Goal: Task Accomplishment & Management: Use online tool/utility

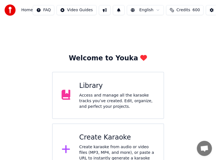
click at [145, 83] on div "Library" at bounding box center [117, 85] width 76 height 9
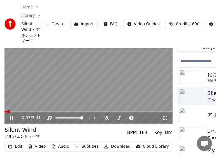
scroll to position [51, 0]
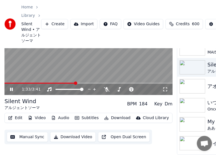
click at [118, 61] on video at bounding box center [88, 48] width 168 height 95
click at [52, 22] on button "Create" at bounding box center [54, 24] width 27 height 10
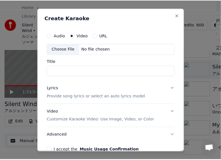
scroll to position [46, 0]
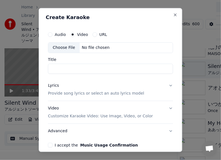
click at [95, 34] on button "URL" at bounding box center [95, 35] width 4 height 4
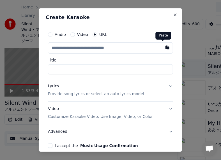
click at [162, 46] on button "button" at bounding box center [167, 48] width 11 height 10
type input "**********"
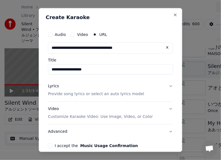
click at [79, 68] on input "**********" at bounding box center [110, 70] width 125 height 10
drag, startPoint x: 75, startPoint y: 69, endPoint x: 140, endPoint y: 77, distance: 64.8
click at [140, 77] on div "**********" at bounding box center [111, 89] width 130 height 124
paste input "**********"
type input "**********"
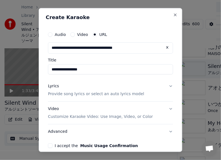
click at [49, 85] on div "Lyrics" at bounding box center [53, 87] width 11 height 6
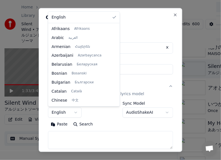
click at [76, 112] on body "**********" at bounding box center [108, 34] width 216 height 160
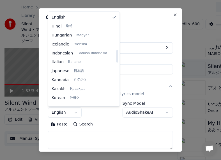
scroll to position [196, 0]
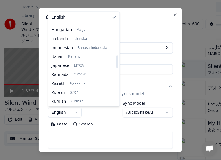
select select "**"
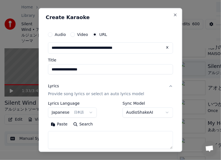
click at [66, 124] on button "Paste" at bounding box center [59, 124] width 22 height 9
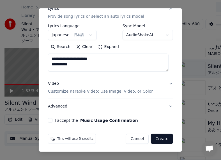
scroll to position [79, 0]
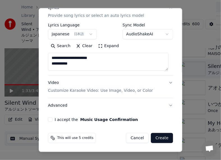
click at [61, 105] on button "Advanced" at bounding box center [110, 105] width 125 height 15
type textarea "**********"
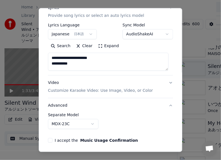
scroll to position [47, 0]
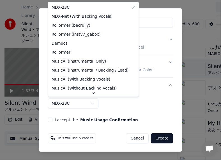
click at [66, 101] on body "**********" at bounding box center [108, 34] width 216 height 160
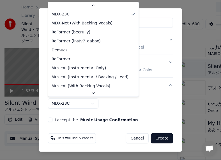
scroll to position [13, 0]
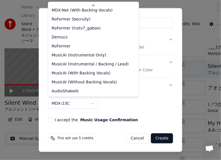
select select "**********"
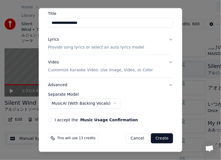
click at [50, 118] on button "I accept the Music Usage Confirmation" at bounding box center [50, 119] width 4 height 4
click at [160, 138] on button "Create" at bounding box center [162, 138] width 22 height 10
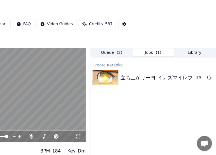
scroll to position [0, 87]
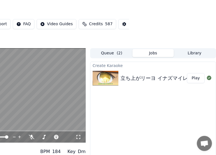
click at [195, 80] on button "Play" at bounding box center [197, 78] width 18 height 10
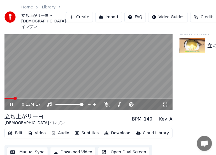
scroll to position [28, 0]
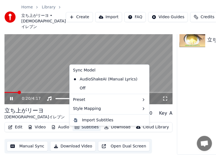
click at [86, 131] on button "Subtitles" at bounding box center [87, 128] width 28 height 8
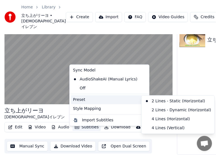
click at [101, 102] on div "Preset" at bounding box center [109, 99] width 77 height 9
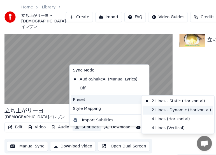
click at [160, 109] on div "2 Lines - Dynamic (Horizontal)" at bounding box center [178, 110] width 71 height 9
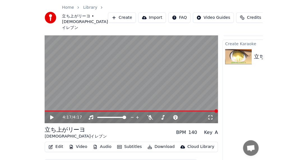
scroll to position [0, 0]
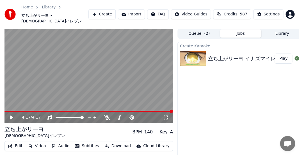
click at [116, 10] on button "Create" at bounding box center [101, 14] width 27 height 10
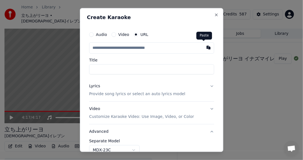
click at [203, 47] on button "button" at bounding box center [208, 48] width 11 height 10
type input "**********"
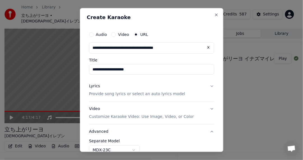
click at [93, 86] on div "Lyrics" at bounding box center [94, 87] width 11 height 6
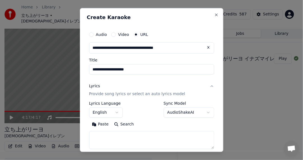
click at [97, 124] on button "Paste" at bounding box center [100, 124] width 22 height 9
type textarea "**********"
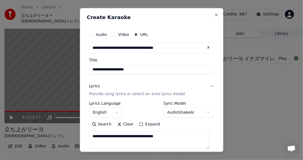
click at [97, 124] on button "Search" at bounding box center [101, 124] width 25 height 9
click at [119, 136] on textarea "**********" at bounding box center [149, 140] width 121 height 18
click at [127, 127] on button "Clear" at bounding box center [126, 124] width 22 height 9
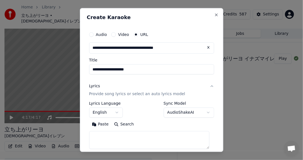
click at [118, 113] on body "**********" at bounding box center [149, 80] width 299 height 160
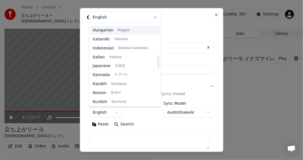
scroll to position [196, 0]
select select "**"
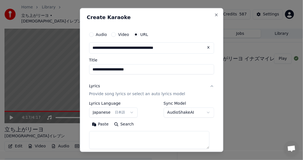
click at [103, 126] on button "Paste" at bounding box center [100, 124] width 22 height 9
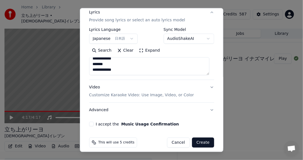
scroll to position [76, 0]
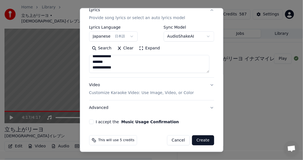
click at [91, 120] on button "I accept the Music Usage Confirmation" at bounding box center [91, 121] width 4 height 4
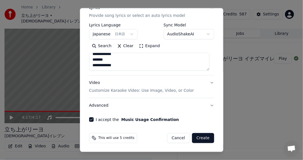
click at [91, 104] on button "Advanced" at bounding box center [151, 105] width 125 height 15
type textarea "**********"
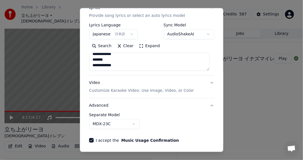
scroll to position [47, 0]
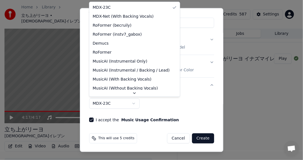
click at [108, 104] on body "**********" at bounding box center [149, 80] width 299 height 160
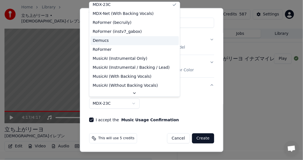
scroll to position [0, 0]
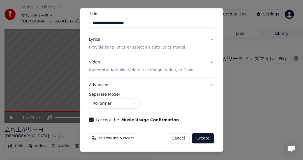
click at [196, 138] on button "Create" at bounding box center [203, 138] width 22 height 10
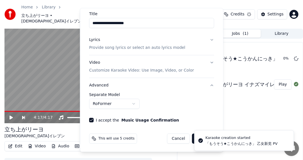
select select "******"
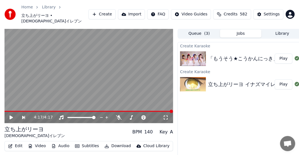
click at [288, 55] on button "Play" at bounding box center [284, 59] width 18 height 10
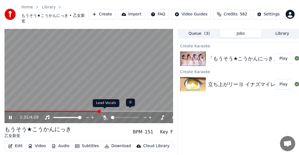
click at [104, 115] on icon at bounding box center [105, 117] width 6 height 4
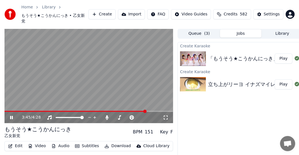
click at [200, 138] on div "Create [PERSON_NAME] 「もうそう★こうかんにっき」 乙女新党 PV Play Create Karaoke 立ち上がリーヨ イナズマイレブ…" at bounding box center [240, 108] width 126 height 132
click at [17, 142] on button "Edit" at bounding box center [15, 146] width 19 height 8
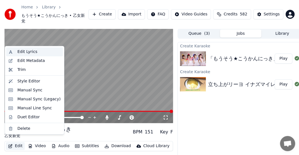
click at [26, 54] on div "Edit Lyrics" at bounding box center [27, 52] width 20 height 6
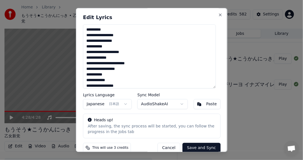
click at [137, 79] on textarea at bounding box center [149, 57] width 133 height 64
click at [162, 87] on textarea at bounding box center [149, 57] width 133 height 64
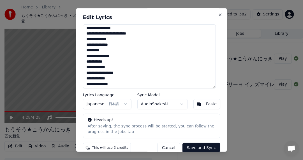
scroll to position [317, 0]
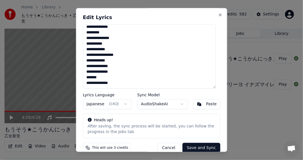
drag, startPoint x: 86, startPoint y: 29, endPoint x: 146, endPoint y: 97, distance: 90.3
click at [143, 98] on div "Edit Lyrics Lyrics Language Japanese 日本語 Sync Model AudioShakeAI Paste Heads up…" at bounding box center [152, 80] width 152 height 144
click at [199, 102] on button "Paste" at bounding box center [207, 104] width 27 height 10
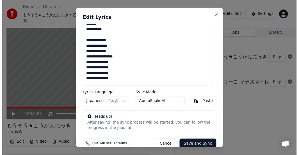
scroll to position [225, 0]
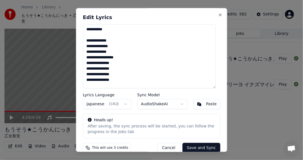
click at [195, 149] on button "Save and Sync" at bounding box center [201, 148] width 38 height 10
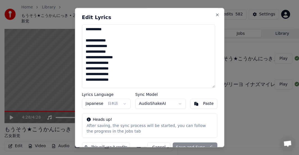
type textarea "**********"
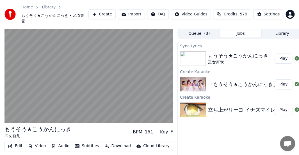
click at [60, 142] on button "Audio" at bounding box center [60, 146] width 22 height 8
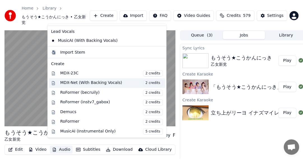
scroll to position [28, 0]
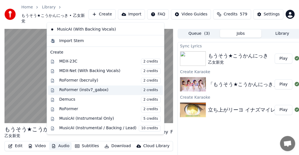
click at [111, 88] on div "RoFormer (instv7_gabox) 2 credits" at bounding box center [109, 90] width 101 height 6
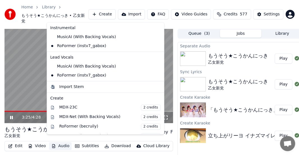
click at [59, 142] on button "Audio" at bounding box center [60, 146] width 22 height 8
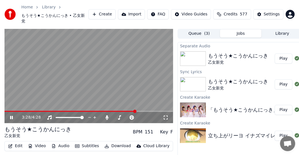
click at [222, 142] on div "Separate Audio もうそう★こうかんにっき 乙女新党 Play Sync Lyrics もうそう★こうかんにっき 乙女新党 Play Create…" at bounding box center [240, 108] width 126 height 132
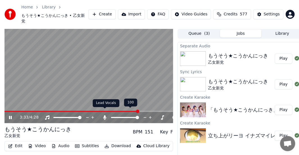
click at [105, 115] on icon at bounding box center [104, 117] width 3 height 4
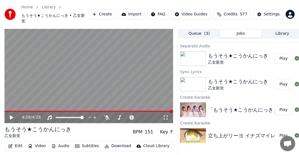
click at [116, 10] on button "Create" at bounding box center [101, 14] width 27 height 10
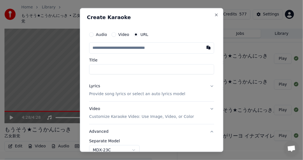
click at [133, 47] on input "text" at bounding box center [151, 48] width 125 height 11
click at [204, 47] on button "button" at bounding box center [208, 48] width 11 height 10
type input "**********"
click at [92, 86] on div "Lyrics" at bounding box center [94, 87] width 11 height 6
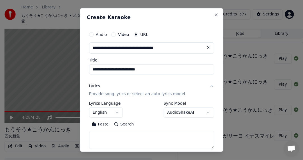
click at [108, 113] on body "**********" at bounding box center [149, 80] width 299 height 160
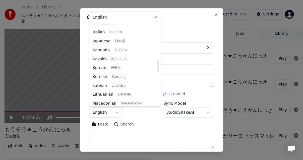
scroll to position [225, 0]
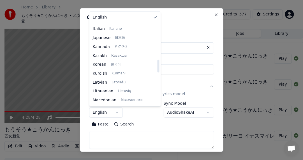
select select "**"
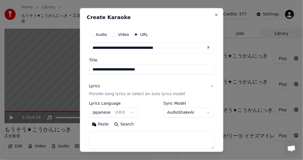
click at [101, 123] on button "Paste" at bounding box center [100, 124] width 22 height 9
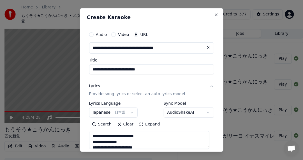
scroll to position [56, 0]
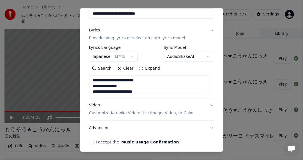
click at [100, 127] on button "Advanced" at bounding box center [151, 127] width 125 height 15
type textarea "**********"
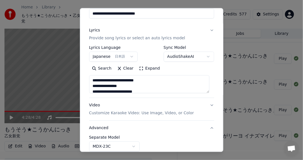
scroll to position [47, 0]
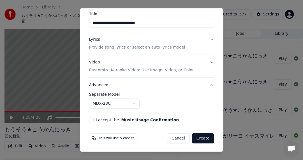
click at [102, 104] on body "**********" at bounding box center [149, 80] width 299 height 160
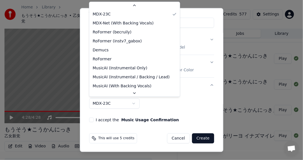
scroll to position [9, 0]
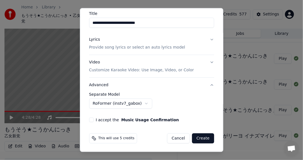
click at [92, 118] on button "I accept the Music Usage Confirmation" at bounding box center [91, 119] width 4 height 4
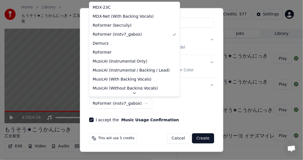
click at [141, 103] on body "**********" at bounding box center [149, 80] width 299 height 160
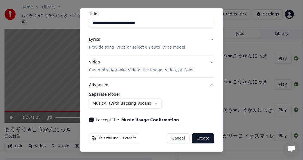
click at [197, 137] on button "Create" at bounding box center [203, 138] width 22 height 10
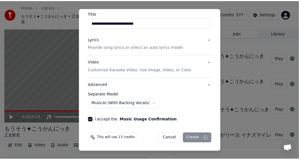
scroll to position [47, 0]
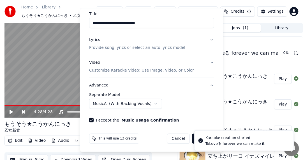
select select "******"
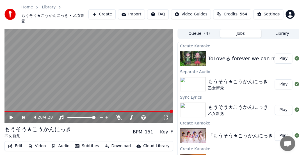
click at [284, 54] on button "Play" at bounding box center [284, 59] width 18 height 10
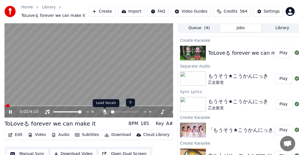
click at [106, 110] on icon at bounding box center [105, 112] width 6 height 4
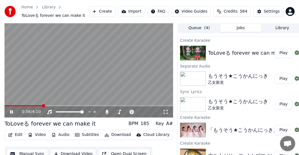
click at [83, 136] on button "Subtitles" at bounding box center [87, 135] width 28 height 8
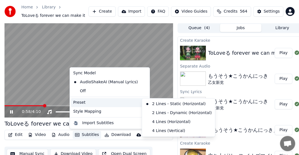
click at [88, 100] on div "Preset" at bounding box center [109, 102] width 77 height 9
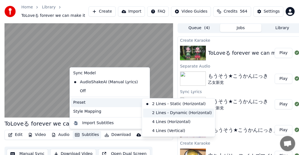
click at [154, 110] on div "2 Lines - Dynamic (Horizontal)" at bounding box center [178, 113] width 71 height 9
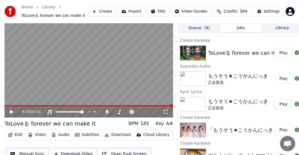
click at [122, 104] on video at bounding box center [88, 70] width 168 height 95
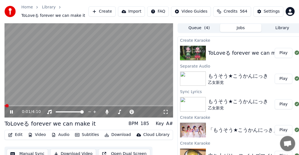
click at [123, 105] on video at bounding box center [88, 70] width 168 height 95
click at [126, 107] on div "0:01 / 4:10" at bounding box center [88, 111] width 168 height 11
click at [127, 105] on video at bounding box center [88, 70] width 168 height 95
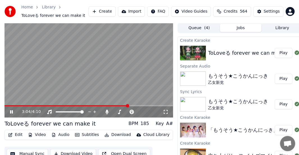
click at [128, 106] on span at bounding box center [88, 105] width 168 height 1
click at [128, 106] on span at bounding box center [66, 105] width 124 height 1
drag, startPoint x: 126, startPoint y: 105, endPoint x: 123, endPoint y: 105, distance: 2.8
click at [125, 105] on video at bounding box center [88, 70] width 168 height 95
click at [123, 105] on video at bounding box center [88, 70] width 168 height 95
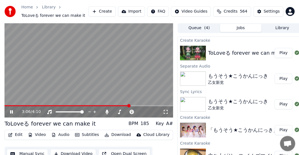
click at [124, 105] on video at bounding box center [88, 70] width 168 height 95
click at [124, 106] on div "3:06 / 4:10" at bounding box center [88, 111] width 168 height 11
click at [124, 106] on span at bounding box center [64, 105] width 120 height 1
click at [134, 95] on video at bounding box center [88, 70] width 168 height 95
click at [125, 93] on video at bounding box center [88, 70] width 168 height 95
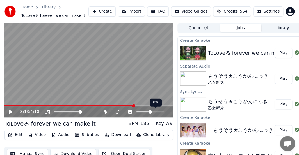
click at [131, 105] on video at bounding box center [88, 70] width 168 height 95
click at [128, 104] on video at bounding box center [88, 70] width 168 height 95
click at [129, 105] on span at bounding box center [127, 105] width 3 height 3
click at [125, 104] on span at bounding box center [123, 105] width 3 height 3
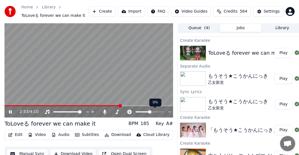
click at [121, 104] on span at bounding box center [119, 105] width 3 height 3
click at [101, 104] on span at bounding box center [100, 105] width 3 height 3
click at [107, 104] on video at bounding box center [88, 70] width 168 height 95
click at [108, 105] on video at bounding box center [88, 70] width 168 height 95
click at [107, 106] on span at bounding box center [88, 105] width 168 height 1
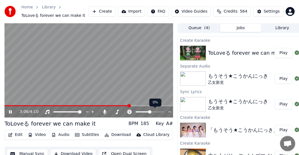
click at [129, 81] on video at bounding box center [88, 70] width 168 height 95
click at [42, 134] on button "Video" at bounding box center [37, 135] width 22 height 8
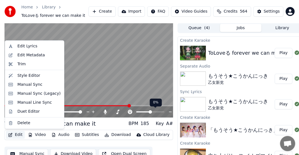
click at [17, 133] on button "Edit" at bounding box center [15, 135] width 19 height 8
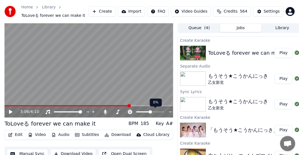
click at [17, 133] on button "Edit" at bounding box center [15, 135] width 19 height 8
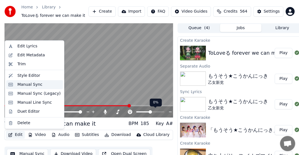
click at [31, 86] on div "Manual Sync" at bounding box center [29, 85] width 25 height 6
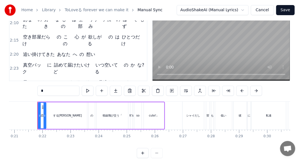
scroll to position [160, 0]
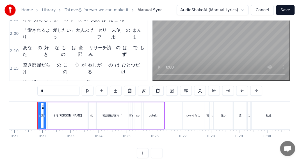
click at [108, 123] on div "2:41 ケガ恐れていないで forever we can make it!" at bounding box center [78, 128] width 137 height 11
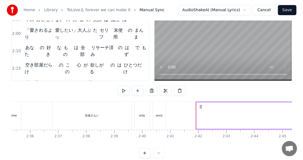
scroll to position [0, 4516]
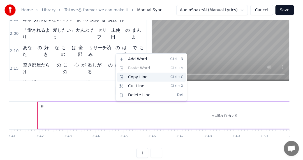
click at [139, 76] on div "Copy Line Ctrl+C" at bounding box center [151, 77] width 69 height 9
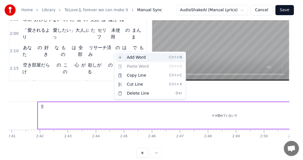
click at [139, 59] on div "Add Word Ctrl+N" at bounding box center [150, 57] width 69 height 9
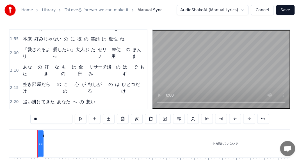
scroll to position [171, 0]
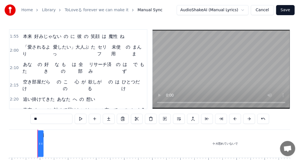
type input "*********"
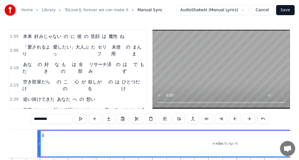
click at [176, 119] on button at bounding box center [179, 119] width 12 height 10
click at [165, 117] on button at bounding box center [165, 119] width 12 height 10
click at [111, 117] on button at bounding box center [109, 119] width 12 height 10
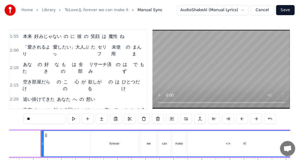
scroll to position [0, 4891]
drag, startPoint x: 51, startPoint y: 116, endPoint x: 3, endPoint y: 109, distance: 48.9
click at [3, 109] on div "Home Library ToLoveる forever we can make it Manual Sync AudioShakeAI (Manual Ly…" at bounding box center [149, 93] width 299 height 186
paste input "**********"
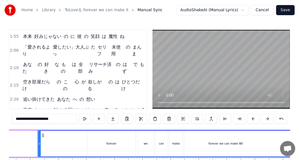
type input "**********"
click at [86, 141] on span "ケガ恐れていないで forever we can make it!" at bounding box center [53, 147] width 63 height 13
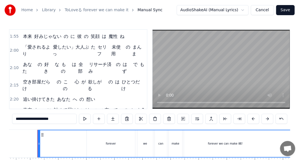
click at [88, 140] on div "ケガ恐れていないで forever we can make it! forever we can make it!" at bounding box center [83, 148] width 125 height 17
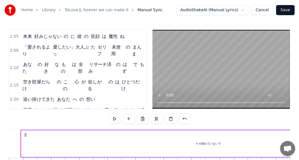
scroll to position [0, 4516]
click at [55, 141] on span "forever we can make it!" at bounding box center [51, 147] width 58 height 13
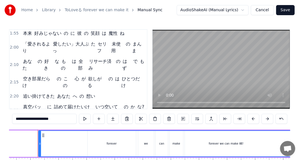
scroll to position [0, 4891]
click at [86, 138] on span "ケガ恐れていないで forever we can make it!" at bounding box center [53, 144] width 63 height 13
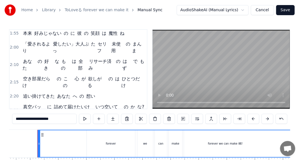
click at [86, 138] on span "ケガ恐れていないで forever we can make it!" at bounding box center [53, 144] width 63 height 13
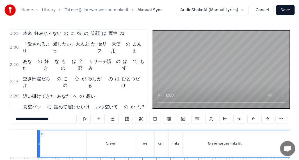
click at [81, 138] on span "forever we can make it!" at bounding box center [51, 144] width 58 height 13
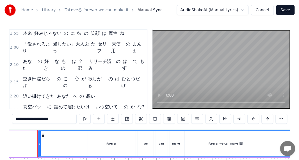
click at [56, 138] on span "ケガ恐れていないで forever we can make it!" at bounding box center [53, 144] width 63 height 13
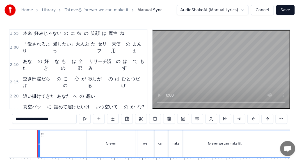
click at [121, 143] on div "forever we can make it!" at bounding box center [224, 143] width 373 height 27
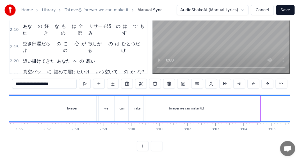
scroll to position [0, 4897]
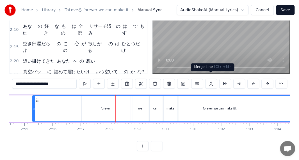
click at [207, 79] on button at bounding box center [211, 84] width 12 height 10
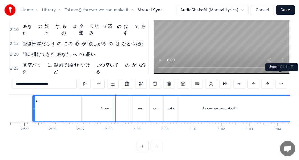
click at [278, 81] on button at bounding box center [281, 84] width 12 height 10
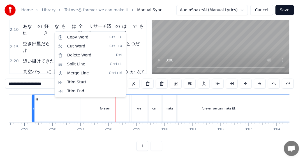
click at [86, 28] on html "Home Library ToLoveる forever we can make it Manual Sync AudioShakeAI (Manual Ly…" at bounding box center [151, 62] width 303 height 195
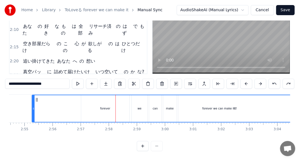
click at [86, 103] on span "ケガ恐れていないで forever we can make it!" at bounding box center [53, 109] width 63 height 13
click at [90, 102] on div "ケガ恐れていないで forever we can make it! forever we can make it!" at bounding box center [83, 110] width 125 height 17
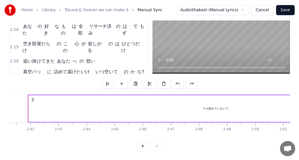
scroll to position [0, 4516]
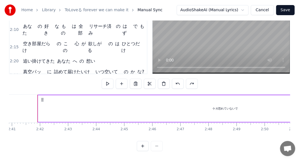
click at [55, 103] on span "ケガ恐れていないで" at bounding box center [43, 106] width 42 height 6
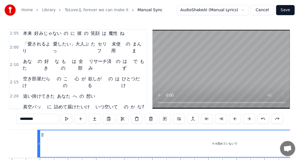
scroll to position [171, 0]
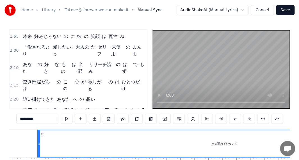
click at [58, 141] on span "forever we can make it!" at bounding box center [51, 147] width 58 height 13
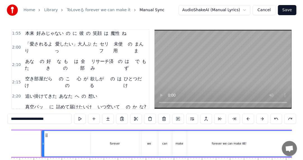
scroll to position [0, 4891]
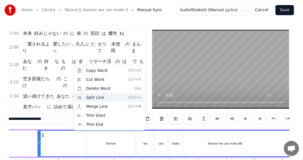
click at [102, 99] on div "Split Line Ctrl+L" at bounding box center [109, 97] width 69 height 9
type input "*********"
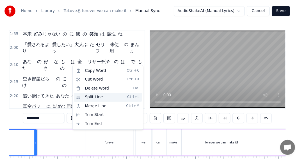
scroll to position [171, 0]
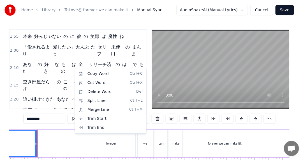
click at [186, 126] on html "Home Library ToLoveる forever we can make it Manual Sync AudioShakeAI (Manual Ly…" at bounding box center [151, 97] width 303 height 195
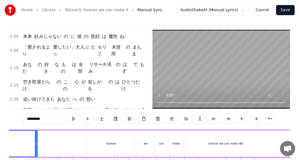
click at [86, 141] on span "ケガ恐れていないで forever we can make it!" at bounding box center [53, 147] width 63 height 13
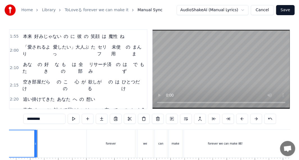
click at [90, 140] on div "ケガ恐れていないで forever we can make it! forever we can make it!" at bounding box center [83, 148] width 125 height 17
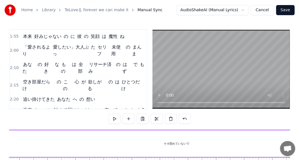
scroll to position [0, 4516]
click at [90, 140] on div "ケガ恐れていないで forever we can make it! forever we can make it!" at bounding box center [83, 148] width 125 height 17
click at [86, 141] on span "ケガ恐れていないで forever we can make it!" at bounding box center [53, 147] width 63 height 13
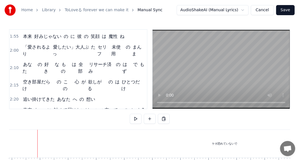
click at [86, 141] on span "ケガ恐れていないで forever we can make it!" at bounding box center [53, 147] width 63 height 13
click at [55, 141] on span "forever we can make it!" at bounding box center [51, 147] width 58 height 13
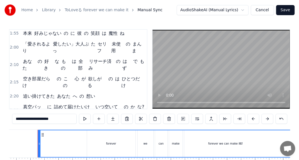
scroll to position [0, 4891]
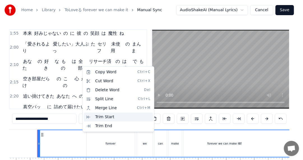
click at [106, 115] on div "Trim Start" at bounding box center [118, 117] width 69 height 9
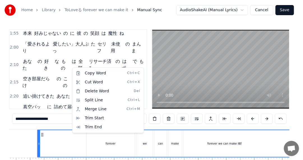
click at [277, 118] on html "Home Library ToLoveる forever we can make it Manual Sync AudioShakeAI (Manual Ly…" at bounding box center [151, 97] width 303 height 195
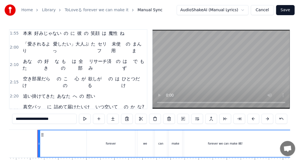
click at [86, 138] on span "ケガ恐れていないで forever we can make it!" at bounding box center [53, 144] width 63 height 13
click at [217, 144] on div "forever we can make it!" at bounding box center [224, 143] width 33 height 4
click at [183, 142] on div "forever we can make it!" at bounding box center [224, 143] width 373 height 27
click at [113, 117] on button at bounding box center [113, 119] width 12 height 10
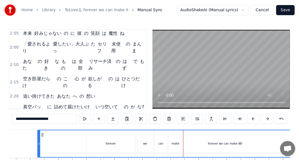
click at [183, 142] on div "forever we can make it!" at bounding box center [224, 143] width 373 height 27
click at [191, 143] on div "forever we can make it!" at bounding box center [224, 143] width 373 height 27
click at [197, 144] on div "forever we can make it!" at bounding box center [224, 143] width 373 height 27
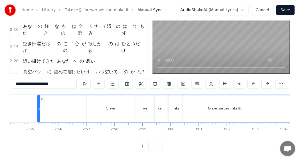
scroll to position [0, 5137]
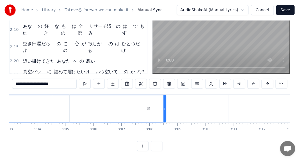
drag, startPoint x: 164, startPoint y: 106, endPoint x: 161, endPoint y: 105, distance: 3.7
click at [161, 105] on div "頭" at bounding box center [149, 109] width 158 height 28
type input "*"
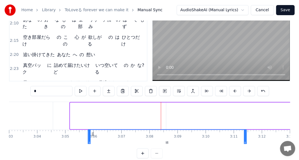
scroll to position [28, 0]
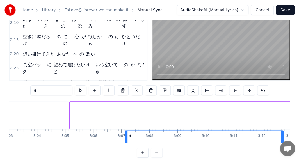
drag, startPoint x: 74, startPoint y: 133, endPoint x: 135, endPoint y: 101, distance: 68.6
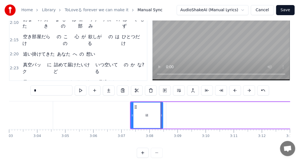
drag, startPoint x: 287, startPoint y: 116, endPoint x: 161, endPoint y: 110, distance: 126.4
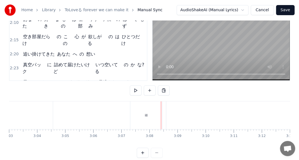
drag, startPoint x: 145, startPoint y: 109, endPoint x: 184, endPoint y: 112, distance: 38.6
click at [184, 112] on div "頭 じゃなくて 心 が 恋 を する!" at bounding box center [277, 115] width 294 height 28
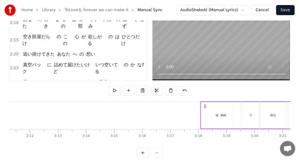
scroll to position [0, 5369]
drag, startPoint x: 136, startPoint y: 104, endPoint x: 191, endPoint y: 100, distance: 55.1
click at [191, 100] on div "0:21 恋 する[PERSON_NAME] の 視線飛び交う「 It's so cute!」 0:26 シャイだし 背 も 低い 彼 に 私達 夢中 0:3…" at bounding box center [149, 79] width 281 height 157
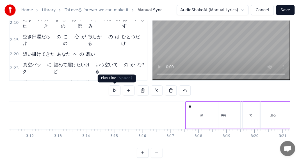
click at [118, 90] on button at bounding box center [115, 90] width 12 height 10
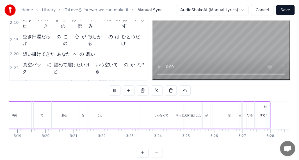
scroll to position [0, 5596]
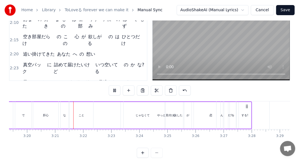
click at [164, 104] on div "やっと見付け出した" at bounding box center [170, 115] width 93 height 28
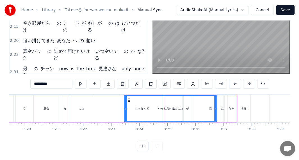
scroll to position [0, 5350]
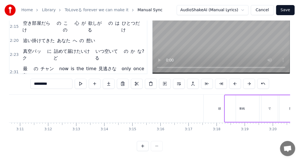
click at [217, 105] on div "頭" at bounding box center [220, 109] width 32 height 28
type input "*"
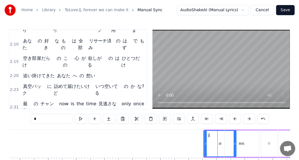
scroll to position [188, 0]
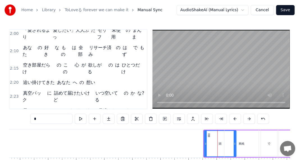
drag, startPoint x: 217, startPoint y: 131, endPoint x: 211, endPoint y: 132, distance: 5.6
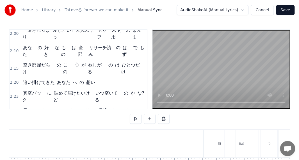
click at [206, 132] on div "頭" at bounding box center [220, 144] width 32 height 28
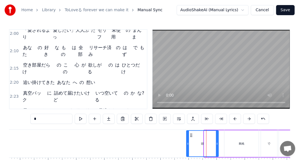
drag, startPoint x: 208, startPoint y: 133, endPoint x: 190, endPoint y: 131, distance: 17.8
click at [190, 131] on div "頭" at bounding box center [202, 144] width 31 height 26
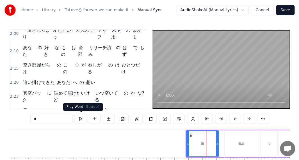
click at [79, 115] on button at bounding box center [81, 119] width 12 height 10
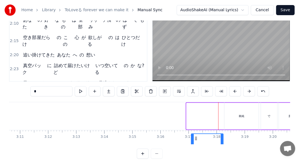
scroll to position [31, 0]
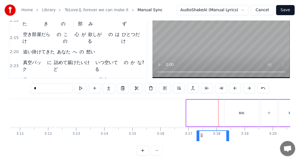
drag, startPoint x: 191, startPoint y: 134, endPoint x: 201, endPoint y: 108, distance: 27.3
click at [201, 108] on div "頭" at bounding box center [202, 113] width 33 height 27
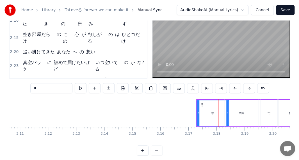
click at [228, 114] on div "単純" at bounding box center [241, 113] width 34 height 28
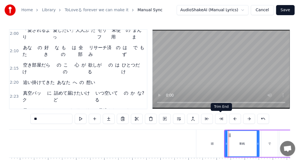
scroll to position [195, 0]
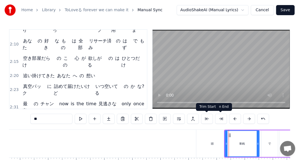
click at [210, 127] on div "0:21 恋 する[PERSON_NAME] の 視線飛び交う「 It's so cute!」 0:26 シャイだし 背 も 低い 彼 に 私達 夢中 0:3…" at bounding box center [149, 107] width 281 height 157
click at [207, 133] on div "頭" at bounding box center [212, 144] width 32 height 28
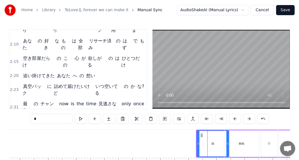
scroll to position [188, 0]
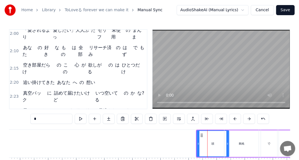
click at [232, 138] on div "単純" at bounding box center [241, 144] width 34 height 28
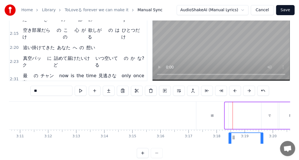
scroll to position [30, 0]
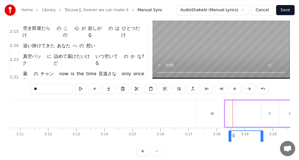
drag, startPoint x: 230, startPoint y: 134, endPoint x: 232, endPoint y: 122, distance: 12.0
click at [233, 124] on div "単純" at bounding box center [242, 113] width 35 height 27
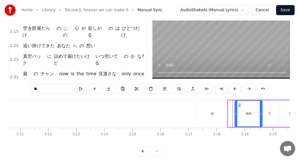
drag, startPoint x: 228, startPoint y: 114, endPoint x: 235, endPoint y: 114, distance: 6.7
click at [236, 114] on circle at bounding box center [236, 114] width 0 height 0
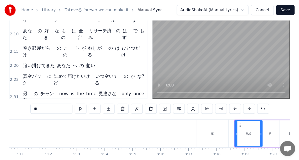
scroll to position [0, 0]
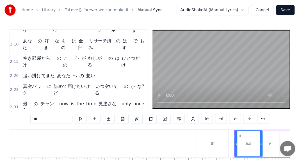
click at [215, 133] on div "頭" at bounding box center [212, 144] width 32 height 28
type input "*"
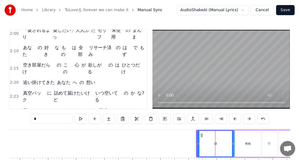
drag, startPoint x: 227, startPoint y: 138, endPoint x: 233, endPoint y: 139, distance: 5.6
click at [233, 139] on div at bounding box center [233, 144] width 2 height 26
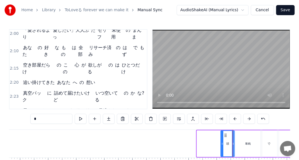
drag, startPoint x: 197, startPoint y: 140, endPoint x: 221, endPoint y: 140, distance: 23.9
click at [221, 140] on div at bounding box center [222, 144] width 2 height 26
click at [226, 142] on div "頭" at bounding box center [227, 143] width 3 height 4
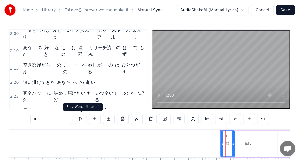
click at [85, 115] on button at bounding box center [81, 119] width 12 height 10
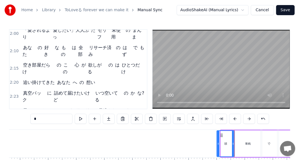
drag, startPoint x: 221, startPoint y: 141, endPoint x: 217, endPoint y: 141, distance: 3.9
click at [217, 141] on icon at bounding box center [218, 143] width 2 height 4
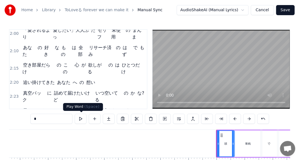
click at [82, 117] on button at bounding box center [81, 119] width 12 height 10
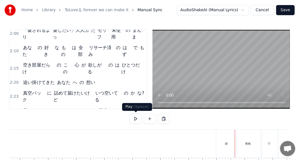
click at [138, 118] on button at bounding box center [136, 119] width 12 height 10
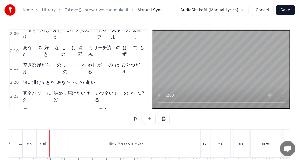
scroll to position [0, 5807]
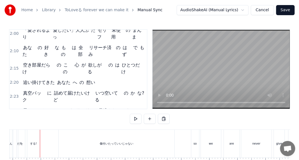
click at [264, 10] on button "Cancel" at bounding box center [262, 10] width 23 height 10
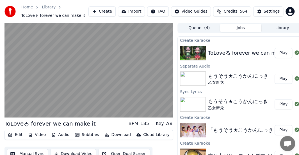
click at [230, 50] on div "ToLoveる forever we can make it" at bounding box center [249, 53] width 82 height 8
click at [281, 51] on button "Play" at bounding box center [284, 53] width 18 height 10
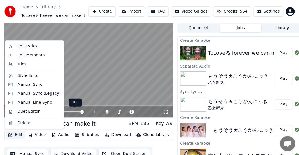
click at [17, 133] on button "Edit" at bounding box center [15, 135] width 19 height 8
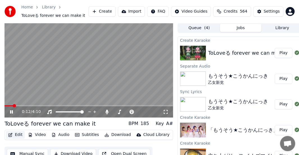
click at [17, 134] on button "Edit" at bounding box center [15, 135] width 19 height 8
click at [57, 106] on span at bounding box center [88, 105] width 168 height 1
click at [68, 105] on video at bounding box center [88, 70] width 168 height 95
click at [74, 104] on video at bounding box center [88, 70] width 168 height 95
click at [76, 103] on video at bounding box center [88, 70] width 168 height 95
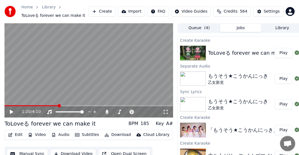
click at [77, 105] on video at bounding box center [88, 70] width 168 height 95
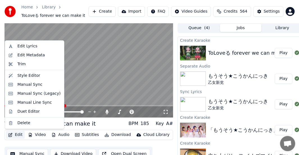
click at [13, 133] on button "Edit" at bounding box center [15, 135] width 19 height 8
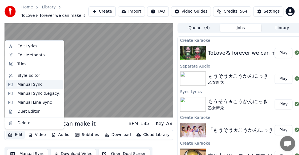
click at [25, 86] on div "Manual Sync" at bounding box center [29, 85] width 25 height 6
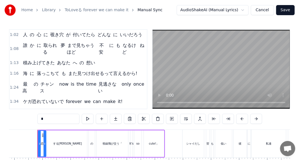
scroll to position [76, 0]
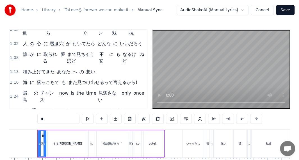
click at [88, 106] on div "ケガ恐れていないで forever we can make it!" at bounding box center [73, 111] width 104 height 10
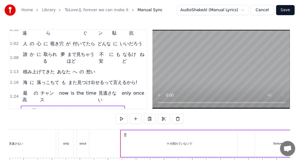
scroll to position [0, 2623]
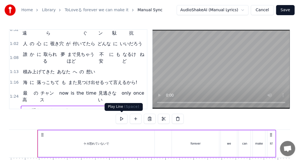
click at [120, 116] on button at bounding box center [122, 119] width 12 height 10
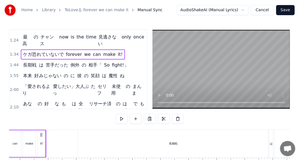
scroll to position [160, 0]
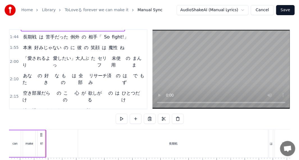
click at [117, 153] on span "it!" at bounding box center [120, 156] width 6 height 6
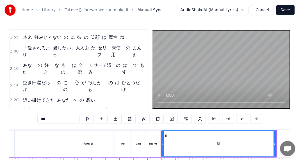
scroll to position [0, 5037]
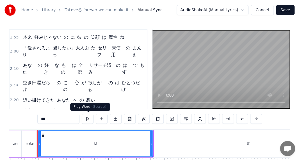
click at [88, 115] on button at bounding box center [88, 119] width 12 height 10
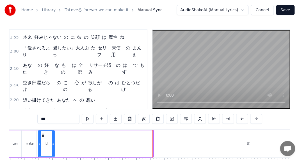
drag, startPoint x: 150, startPoint y: 141, endPoint x: 55, endPoint y: 131, distance: 95.7
click at [53, 131] on div at bounding box center [53, 144] width 2 height 26
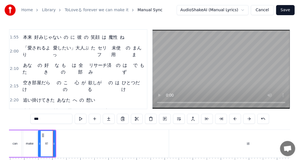
scroll to position [171, 0]
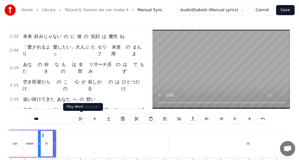
click at [79, 120] on button at bounding box center [81, 119] width 12 height 10
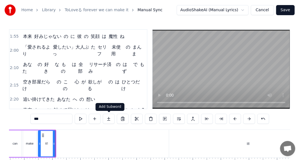
click at [109, 118] on button at bounding box center [109, 119] width 12 height 10
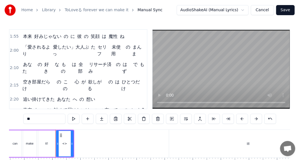
drag, startPoint x: 49, startPoint y: 118, endPoint x: 20, endPoint y: 116, distance: 29.6
click at [20, 116] on div "0:21 恋 する[PERSON_NAME] の 視線飛び交う「 It's so cute!」 0:26 シャイだし 背 も 低い 彼 に 私達 夢中 0:3…" at bounding box center [149, 107] width 281 height 157
paste input "**********"
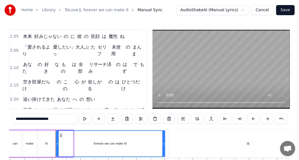
drag, startPoint x: 71, startPoint y: 141, endPoint x: 163, endPoint y: 142, distance: 91.5
click at [163, 142] on icon at bounding box center [163, 143] width 2 height 4
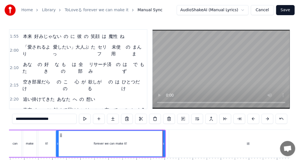
scroll to position [174, 0]
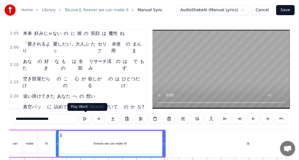
type input "**********"
click at [88, 116] on button at bounding box center [85, 119] width 12 height 10
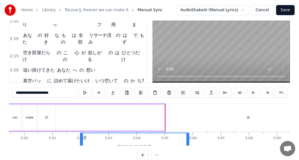
scroll to position [28, 0]
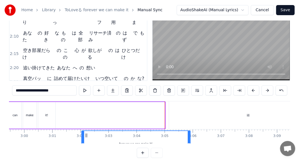
drag, startPoint x: 60, startPoint y: 135, endPoint x: 85, endPoint y: 119, distance: 29.9
click at [85, 119] on div "it! forever we can make it!" at bounding box center [101, 115] width 127 height 27
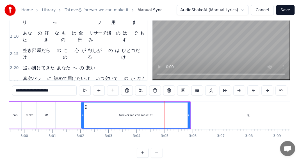
click at [74, 119] on div "it! forever we can make it!" at bounding box center [114, 115] width 153 height 27
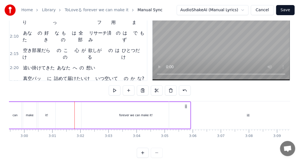
click at [54, 114] on div "it!" at bounding box center [46, 115] width 17 height 27
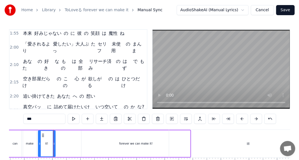
scroll to position [171, 0]
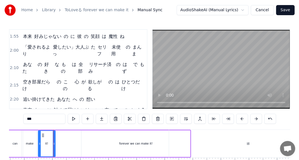
click at [73, 136] on div "it! forever we can make it!" at bounding box center [114, 143] width 153 height 27
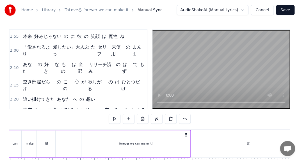
click at [83, 138] on div "forever we can make it!" at bounding box center [135, 143] width 109 height 27
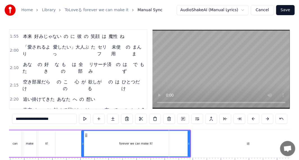
scroll to position [174, 0]
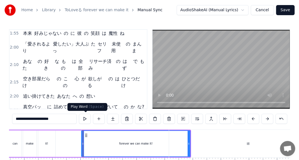
click at [85, 117] on button at bounding box center [85, 119] width 12 height 10
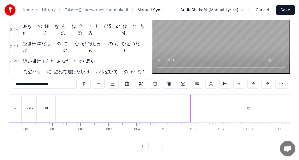
scroll to position [32, 5037]
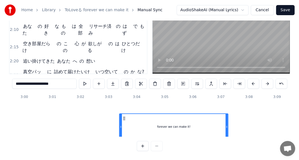
drag, startPoint x: 85, startPoint y: 134, endPoint x: 123, endPoint y: 134, distance: 38.2
click at [123, 134] on div "恋 する[PERSON_NAME] の 視線飛び交う「 It's so cute!」 シャイだし 背 も 低い 彼 に 私達 夢中 雑誌 の 恋愛コーナー「 …" at bounding box center [149, 115] width 281 height 42
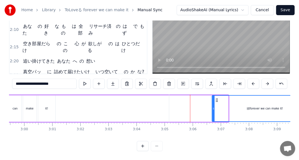
drag, startPoint x: 125, startPoint y: 95, endPoint x: 217, endPoint y: 106, distance: 92.9
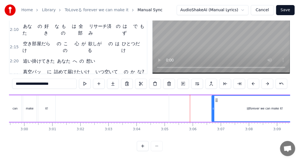
click at [154, 99] on div "it! forever we can make it!" at bounding box center [179, 108] width 283 height 27
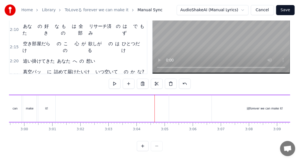
click at [142, 98] on div "it! forever we can make it!" at bounding box center [179, 108] width 283 height 27
click at [100, 98] on div "it! forever we can make it!" at bounding box center [179, 108] width 283 height 27
click at [243, 102] on div "頭" at bounding box center [248, 109] width 158 height 28
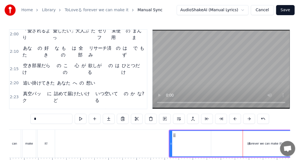
scroll to position [188, 0]
drag, startPoint x: 211, startPoint y: 135, endPoint x: 186, endPoint y: 128, distance: 25.9
click at [186, 128] on div "0:21 恋 する[PERSON_NAME] の 視線飛び交う「 It's so cute!」 0:26 シャイだし 背 も 低い 彼 に 私達 夢中 0:3…" at bounding box center [149, 107] width 281 height 157
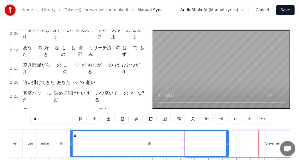
scroll to position [0, 5022]
drag, startPoint x: 174, startPoint y: 134, endPoint x: 75, endPoint y: 126, distance: 99.4
click at [75, 126] on div "0:21 恋 する[PERSON_NAME] の 視線飛び交う「 It's so cute!」 0:26 シャイだし 背 も 低い 彼 に 私達 夢中 0:3…" at bounding box center [149, 107] width 281 height 157
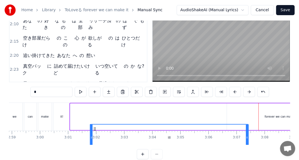
scroll to position [29, 0]
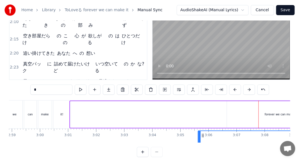
drag, startPoint x: 74, startPoint y: 134, endPoint x: 203, endPoint y: 100, distance: 133.8
click at [203, 100] on div "0:21 恋 する[PERSON_NAME] の 視線飛び交う「 It's so cute!」 0:26 シャイだし 背 も 低い 彼 に 私達 夢中 0:3…" at bounding box center [149, 78] width 281 height 157
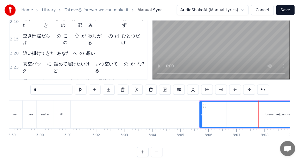
click at [263, 116] on div "頭" at bounding box center [279, 115] width 158 height 26
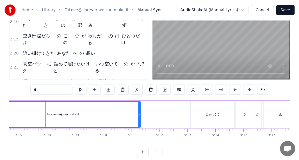
scroll to position [0, 5247]
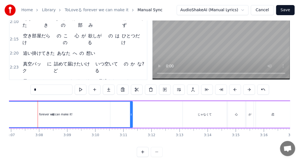
drag, startPoint x: 92, startPoint y: 111, endPoint x: 61, endPoint y: 108, distance: 30.7
click at [62, 108] on div "頭" at bounding box center [53, 115] width 158 height 26
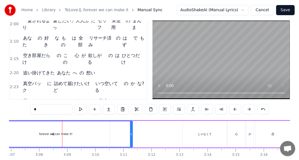
scroll to position [0, 0]
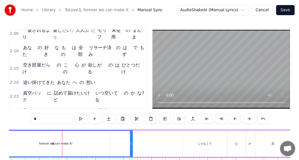
click at [58, 110] on div "0:21 恋 する[PERSON_NAME] の 視線飛び交う「 It's so cute!」 0:26 シャイだし 背 も 低い 彼 に 私達 夢中 0:3…" at bounding box center [149, 107] width 281 height 157
click at [79, 139] on div "頭" at bounding box center [53, 144] width 158 height 26
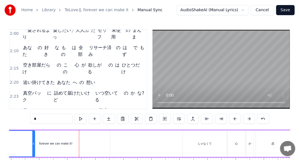
drag, startPoint x: 130, startPoint y: 142, endPoint x: 33, endPoint y: 124, distance: 99.3
click at [33, 124] on div "0:21 恋 する[PERSON_NAME] の 視線飛び交う「 It's so cute!」 0:26 シャイだし 背 も 低い 彼 に 私達 夢中 0:3…" at bounding box center [149, 107] width 281 height 157
click at [109, 144] on div "頭 じゃなくて 心 が 恋 を する!" at bounding box center [143, 144] width 340 height 28
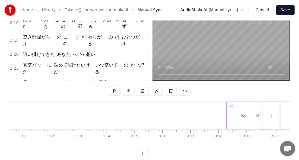
scroll to position [0, 5349]
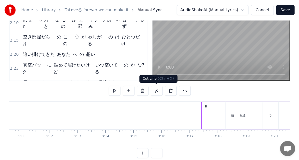
drag, startPoint x: 223, startPoint y: 106, endPoint x: 151, endPoint y: 93, distance: 73.3
click at [151, 93] on div "0:21 恋 する[PERSON_NAME] の 視線飛び交う「 It's so cute!」 0:26 シャイだし 背 も 低い 彼 に 私達 夢中 0:3…" at bounding box center [149, 79] width 281 height 157
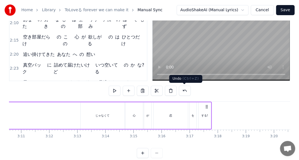
click at [186, 90] on button at bounding box center [185, 91] width 12 height 10
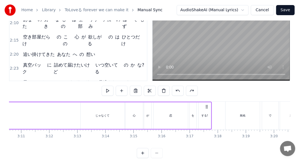
click at [186, 90] on button at bounding box center [192, 91] width 12 height 10
click at [186, 90] on button at bounding box center [185, 91] width 12 height 10
click at [186, 90] on button at bounding box center [192, 91] width 12 height 10
click at [186, 90] on button at bounding box center [185, 91] width 12 height 10
click at [186, 90] on button at bounding box center [192, 91] width 12 height 10
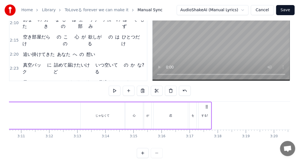
click at [186, 90] on button at bounding box center [185, 91] width 12 height 10
click at [186, 90] on button at bounding box center [192, 91] width 12 height 10
click at [186, 90] on button at bounding box center [185, 91] width 12 height 10
click at [186, 90] on button at bounding box center [192, 91] width 12 height 10
click at [186, 90] on button at bounding box center [185, 91] width 12 height 10
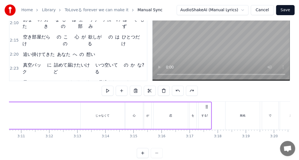
click at [186, 90] on button at bounding box center [192, 91] width 12 height 10
click at [186, 90] on button at bounding box center [185, 91] width 12 height 10
click at [186, 90] on button at bounding box center [192, 91] width 12 height 10
click at [186, 90] on button at bounding box center [185, 91] width 12 height 10
click at [186, 90] on button at bounding box center [192, 91] width 12 height 10
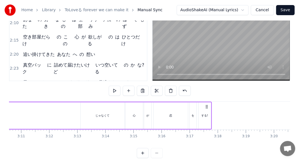
click at [186, 90] on button at bounding box center [185, 91] width 12 height 10
click at [186, 90] on button at bounding box center [192, 91] width 12 height 10
click at [186, 90] on button at bounding box center [185, 91] width 12 height 10
click at [186, 90] on button at bounding box center [192, 91] width 12 height 10
click at [186, 90] on button at bounding box center [185, 91] width 12 height 10
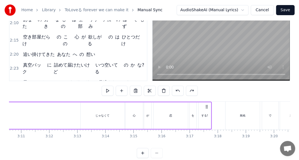
click at [186, 90] on button at bounding box center [192, 91] width 12 height 10
click at [186, 90] on button at bounding box center [185, 91] width 12 height 10
click at [186, 90] on button at bounding box center [192, 91] width 12 height 10
click at [186, 90] on button at bounding box center [185, 91] width 12 height 10
click at [186, 90] on button at bounding box center [192, 91] width 12 height 10
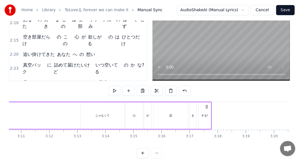
click at [186, 90] on button at bounding box center [185, 91] width 12 height 10
click at [186, 90] on button at bounding box center [192, 91] width 12 height 10
click at [186, 90] on button at bounding box center [185, 91] width 12 height 10
click at [186, 90] on button at bounding box center [192, 91] width 12 height 10
click at [186, 90] on button at bounding box center [185, 91] width 12 height 10
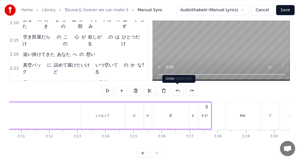
click at [182, 90] on button at bounding box center [178, 91] width 12 height 10
click at [180, 90] on button at bounding box center [178, 91] width 12 height 10
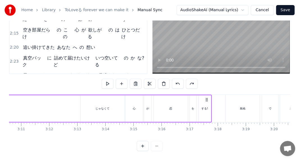
scroll to position [0, 5104]
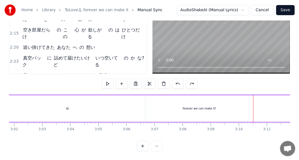
click at [111, 104] on div "頭" at bounding box center [67, 108] width 158 height 27
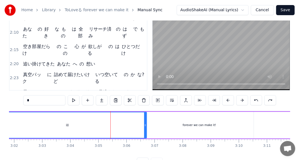
scroll to position [0, 0]
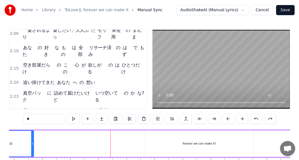
drag, startPoint x: 146, startPoint y: 141, endPoint x: 33, endPoint y: 127, distance: 113.6
click at [33, 127] on div "0:21 恋 する[PERSON_NAME] の 視線飛び交う「 It's so cute!」 0:26 シャイだし 背 も 低い 彼 に 私達 夢中 0:3…" at bounding box center [149, 107] width 281 height 157
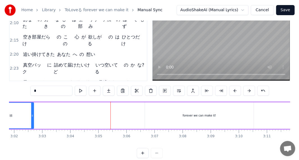
scroll to position [0, 4858]
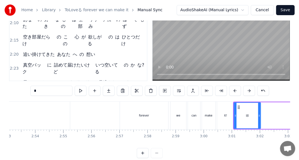
drag, startPoint x: 277, startPoint y: 118, endPoint x: 258, endPoint y: 116, distance: 18.9
click at [258, 116] on icon at bounding box center [259, 115] width 2 height 4
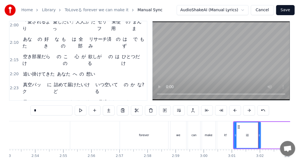
scroll to position [0, 0]
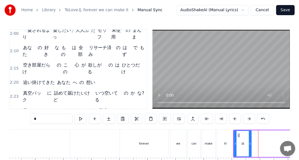
drag, startPoint x: 259, startPoint y: 139, endPoint x: 249, endPoint y: 139, distance: 9.3
click at [249, 139] on div at bounding box center [250, 144] width 2 height 26
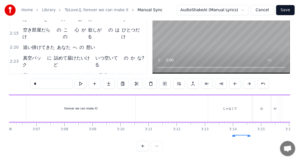
scroll to position [0, 5223]
drag, startPoint x: 239, startPoint y: 135, endPoint x: 209, endPoint y: 95, distance: 50.1
click at [209, 95] on div "頭 じゃなくて 心 が 恋 を する!" at bounding box center [103, 109] width 470 height 28
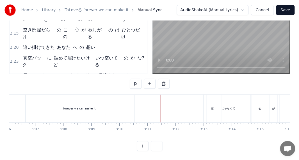
click at [209, 104] on div "じゃなくて" at bounding box center [228, 109] width 44 height 28
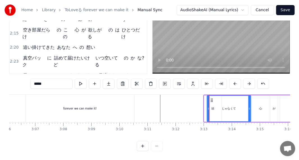
scroll to position [0, 0]
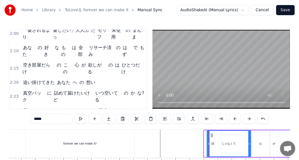
click at [204, 136] on div "頭" at bounding box center [212, 143] width 17 height 27
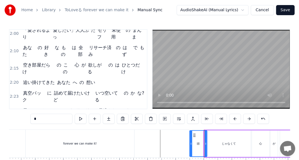
drag, startPoint x: 208, startPoint y: 136, endPoint x: 194, endPoint y: 135, distance: 14.7
click at [194, 135] on icon at bounding box center [194, 135] width 4 height 4
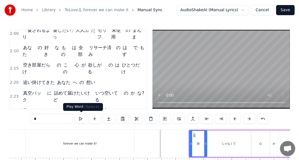
click at [83, 117] on button at bounding box center [81, 119] width 12 height 10
click at [125, 133] on div "forever we can make it!" at bounding box center [80, 144] width 109 height 28
type input "**********"
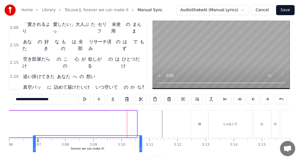
scroll to position [30, 0]
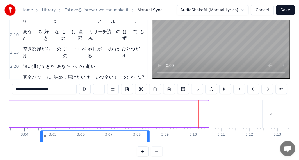
drag, startPoint x: 30, startPoint y: 134, endPoint x: 57, endPoint y: 116, distance: 31.5
click at [56, 116] on div "it! forever we can make it!" at bounding box center [67, 113] width 283 height 27
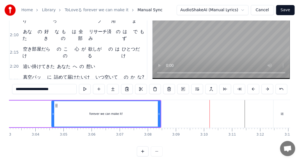
drag, startPoint x: 55, startPoint y: 102, endPoint x: 74, endPoint y: 102, distance: 18.5
click at [74, 102] on div "forever we can make it!" at bounding box center [106, 114] width 108 height 26
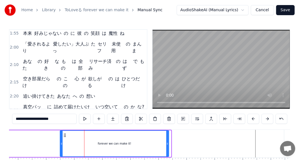
scroll to position [0, 5127]
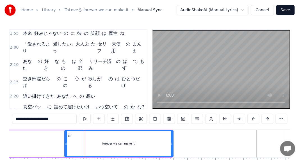
drag, startPoint x: 56, startPoint y: 134, endPoint x: 69, endPoint y: 132, distance: 13.0
click at [69, 132] on div "forever we can make it!" at bounding box center [119, 144] width 108 height 26
drag, startPoint x: 69, startPoint y: 132, endPoint x: 73, endPoint y: 131, distance: 4.2
click at [73, 131] on div "forever we can make it!" at bounding box center [119, 144] width 108 height 26
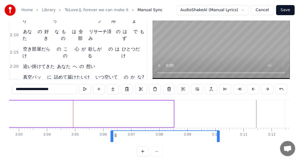
scroll to position [31, 0]
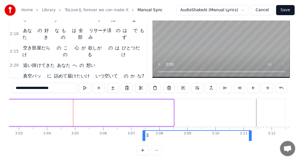
drag, startPoint x: 68, startPoint y: 133, endPoint x: 146, endPoint y: 103, distance: 83.5
click at [146, 103] on div "it! forever we can make it!" at bounding box center [60, 112] width 225 height 27
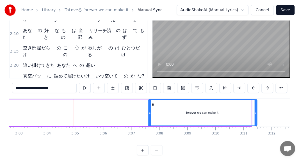
drag, startPoint x: 148, startPoint y: 103, endPoint x: 154, endPoint y: 104, distance: 5.9
click at [154, 104] on icon at bounding box center [153, 104] width 4 height 4
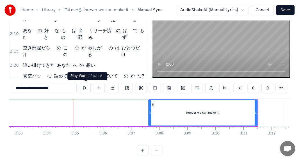
click at [88, 87] on button at bounding box center [85, 88] width 12 height 10
click at [85, 86] on button at bounding box center [85, 88] width 12 height 10
click at [95, 108] on div "it! forever we can make it!" at bounding box center [102, 112] width 309 height 27
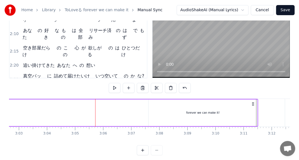
click at [122, 115] on div "it! forever we can make it!" at bounding box center [102, 112] width 309 height 27
click at [129, 91] on button at bounding box center [129, 88] width 12 height 10
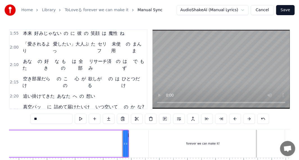
scroll to position [171, 0]
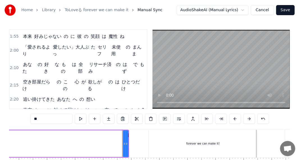
click at [123, 137] on div "<>" at bounding box center [126, 143] width 6 height 27
drag, startPoint x: 125, startPoint y: 138, endPoint x: 121, endPoint y: 138, distance: 4.5
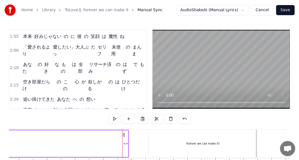
click at [125, 140] on div "<>" at bounding box center [125, 143] width 5 height 27
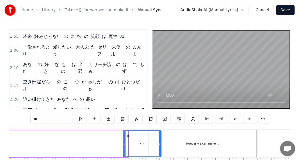
drag, startPoint x: 127, startPoint y: 142, endPoint x: 160, endPoint y: 142, distance: 32.8
click at [160, 142] on icon at bounding box center [160, 143] width 2 height 4
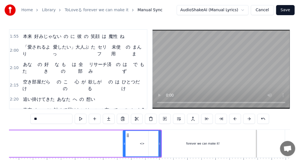
drag, startPoint x: 49, startPoint y: 119, endPoint x: 28, endPoint y: 119, distance: 20.8
click at [28, 119] on div "0:21 恋 する[PERSON_NAME] の 視線飛び交う「 It's so cute!」 0:26 シャイだし 背 も 低い 彼 に 私達 夢中 0:3…" at bounding box center [149, 107] width 281 height 157
paste input "**********"
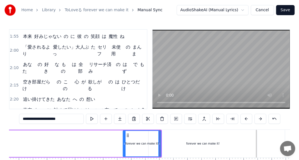
type input "**********"
click at [95, 117] on button at bounding box center [92, 119] width 12 height 10
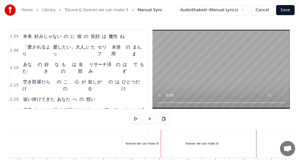
click at [191, 144] on div "forever we can make it!" at bounding box center [202, 143] width 33 height 4
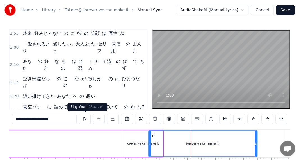
click at [88, 115] on button at bounding box center [85, 119] width 12 height 10
click at [152, 146] on div "forever we can make it!" at bounding box center [203, 144] width 108 height 26
click at [152, 134] on icon at bounding box center [153, 135] width 4 height 4
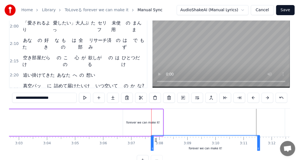
scroll to position [33, 0]
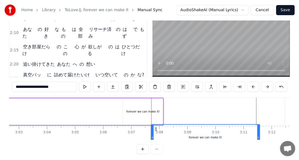
drag, startPoint x: 152, startPoint y: 134, endPoint x: 156, endPoint y: 131, distance: 5.0
click at [156, 131] on div "forever we can make it!" at bounding box center [205, 138] width 108 height 26
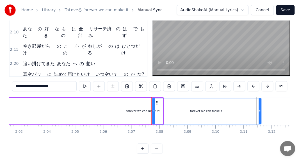
click at [143, 117] on div "forever we can make it!" at bounding box center [143, 111] width 40 height 27
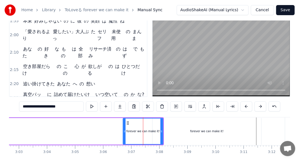
scroll to position [0, 0]
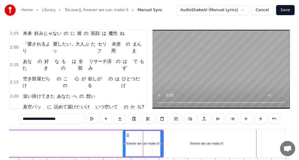
drag, startPoint x: 127, startPoint y: 131, endPoint x: 114, endPoint y: 131, distance: 12.9
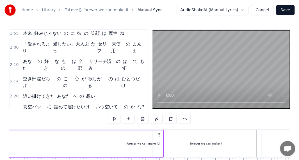
click at [133, 137] on div "forever we can make it!" at bounding box center [143, 143] width 40 height 27
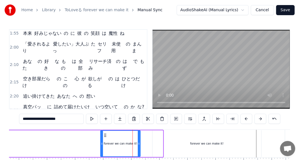
drag, startPoint x: 127, startPoint y: 135, endPoint x: 105, endPoint y: 131, distance: 23.0
click at [105, 131] on div "forever we can make it!" at bounding box center [120, 144] width 39 height 26
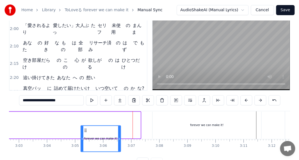
scroll to position [19, 0]
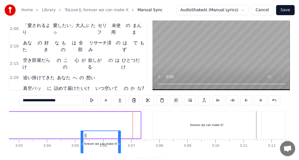
drag, startPoint x: 103, startPoint y: 134, endPoint x: 83, endPoint y: 122, distance: 22.8
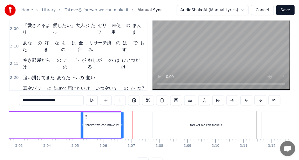
click at [121, 124] on icon at bounding box center [122, 125] width 2 height 4
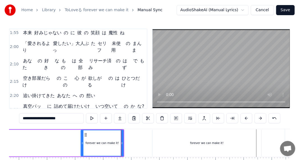
scroll to position [0, 0]
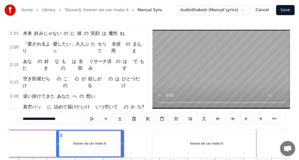
drag, startPoint x: 81, startPoint y: 139, endPoint x: 57, endPoint y: 136, distance: 24.6
click at [57, 136] on div at bounding box center [58, 144] width 2 height 26
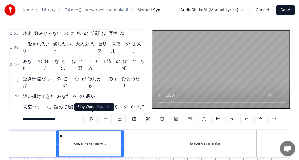
click at [91, 119] on button at bounding box center [92, 119] width 12 height 10
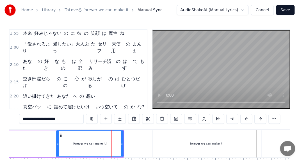
click at [62, 132] on div "forever we can make it!" at bounding box center [90, 144] width 66 height 26
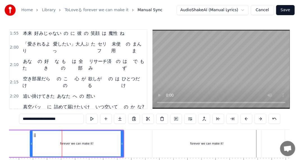
drag, startPoint x: 57, startPoint y: 140, endPoint x: 31, endPoint y: 135, distance: 26.9
click at [31, 135] on div at bounding box center [31, 144] width 2 height 26
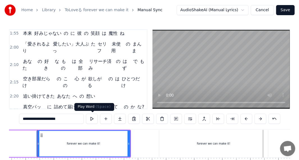
click at [90, 118] on button at bounding box center [92, 119] width 12 height 10
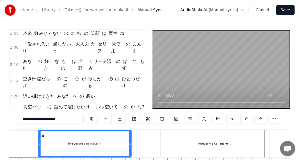
click at [44, 133] on icon at bounding box center [43, 135] width 4 height 4
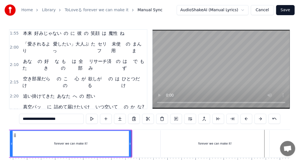
drag, startPoint x: 39, startPoint y: 141, endPoint x: 11, endPoint y: 135, distance: 28.7
click at [11, 135] on div at bounding box center [11, 144] width 2 height 26
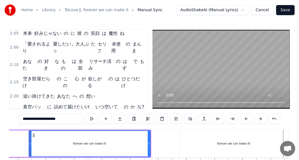
scroll to position [0, 5093]
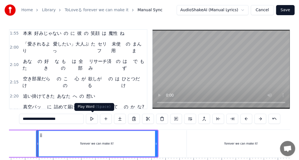
click at [91, 119] on button at bounding box center [92, 119] width 12 height 10
click at [94, 119] on button at bounding box center [92, 119] width 12 height 10
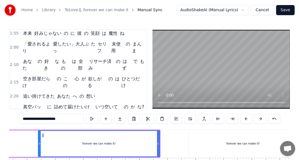
click at [266, 10] on button "Cancel" at bounding box center [262, 10] width 23 height 10
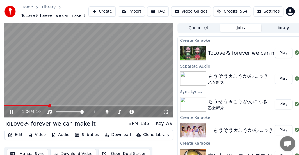
click at [49, 106] on span at bounding box center [88, 105] width 168 height 1
click at [62, 105] on video at bounding box center [88, 70] width 168 height 95
click at [64, 104] on video at bounding box center [88, 70] width 168 height 95
click at [57, 104] on video at bounding box center [88, 70] width 168 height 95
click at [59, 106] on span at bounding box center [88, 105] width 168 height 1
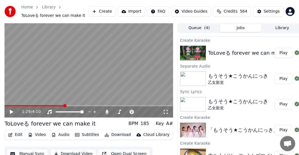
click at [64, 105] on span at bounding box center [88, 105] width 168 height 1
click at [70, 105] on span at bounding box center [88, 105] width 168 height 1
click at [73, 106] on span at bounding box center [88, 105] width 168 height 1
click at [77, 104] on video at bounding box center [88, 70] width 168 height 95
click at [71, 106] on span at bounding box center [37, 105] width 67 height 1
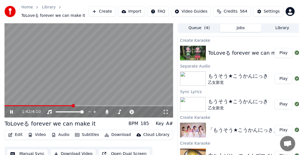
click at [73, 106] on span at bounding box center [38, 105] width 68 height 1
click at [74, 76] on video at bounding box center [88, 70] width 168 height 95
click at [9, 111] on icon at bounding box center [15, 112] width 13 height 4
click at [162, 105] on video at bounding box center [88, 70] width 168 height 95
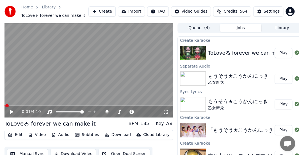
click at [161, 104] on video at bounding box center [88, 70] width 168 height 95
click at [162, 105] on video at bounding box center [88, 70] width 168 height 95
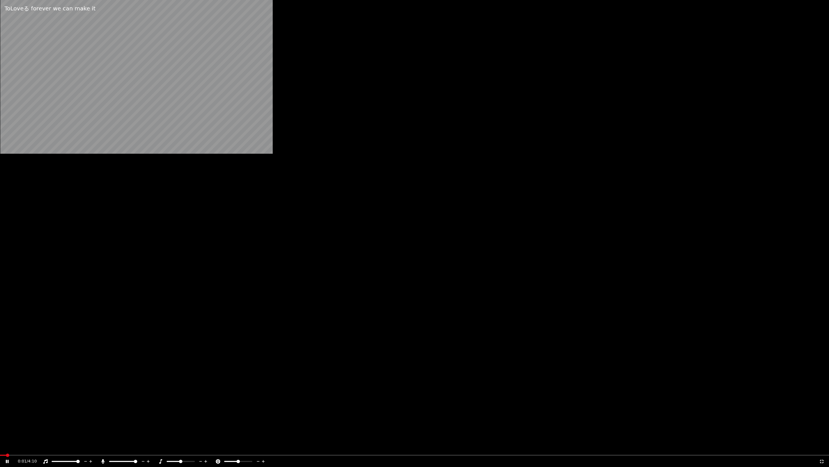
click at [187, 328] on video at bounding box center [414, 233] width 829 height 467
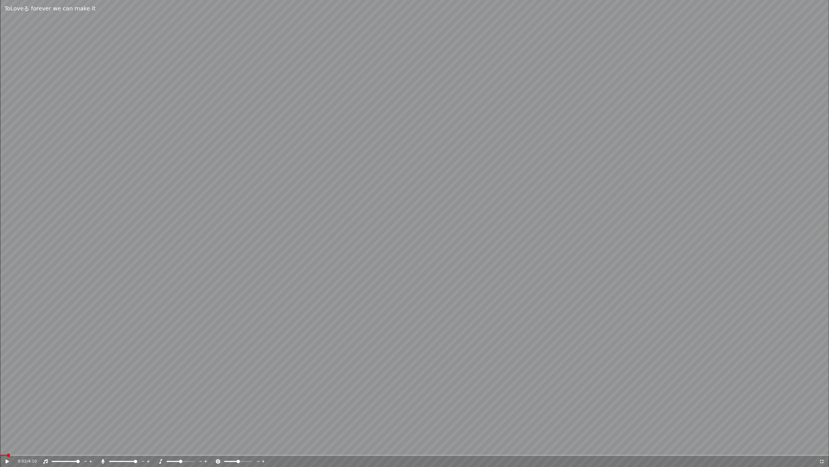
click at [187, 328] on video at bounding box center [414, 233] width 829 height 467
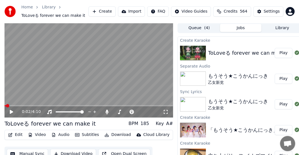
click at [162, 105] on video at bounding box center [88, 70] width 168 height 95
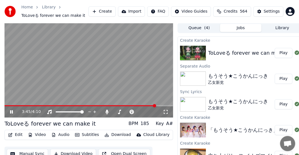
click at [156, 108] on span at bounding box center [154, 105] width 3 height 3
click at [138, 106] on span at bounding box center [139, 105] width 3 height 3
click at [20, 136] on button "Edit" at bounding box center [15, 135] width 19 height 8
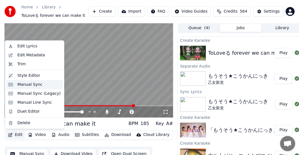
click at [24, 83] on div "Manual Sync" at bounding box center [29, 85] width 25 height 6
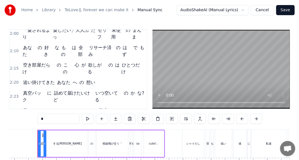
click at [30, 125] on span "ケガ恐れていないで" at bounding box center [43, 128] width 42 height 6
type input "*********"
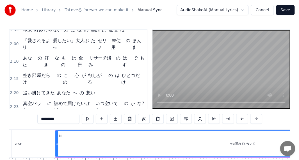
scroll to position [0, 4516]
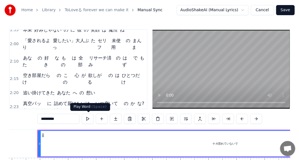
click at [85, 119] on button at bounding box center [88, 119] width 12 height 10
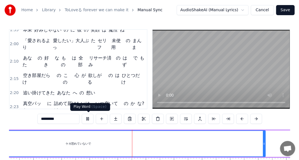
scroll to position [0, 4746]
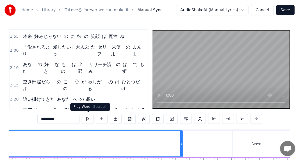
click at [86, 120] on button at bounding box center [88, 119] width 12 height 10
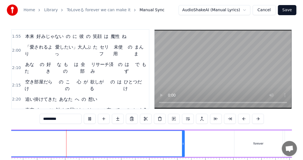
scroll to position [0, 4761]
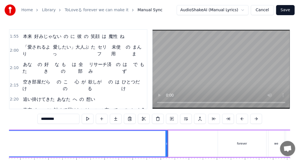
click at [52, 12] on link "Library" at bounding box center [49, 10] width 14 height 6
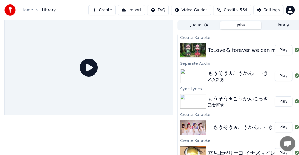
click at [188, 51] on img at bounding box center [193, 50] width 26 height 15
click at [213, 51] on div "ToLoveる forever we can make it" at bounding box center [249, 50] width 82 height 8
click at [288, 51] on button "Play" at bounding box center [284, 50] width 18 height 10
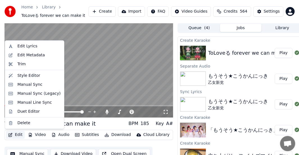
click at [18, 132] on button "Edit" at bounding box center [15, 135] width 19 height 8
click at [41, 47] on div "Edit Lyrics" at bounding box center [38, 47] width 43 height 6
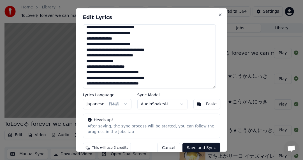
scroll to position [87, 0]
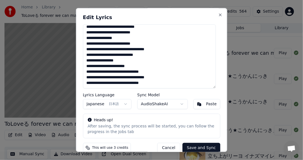
drag, startPoint x: 161, startPoint y: 58, endPoint x: 118, endPoint y: 56, distance: 42.7
click at [118, 56] on textarea "**********" at bounding box center [149, 57] width 133 height 64
click at [116, 57] on textarea "**********" at bounding box center [149, 57] width 133 height 64
drag, startPoint x: 118, startPoint y: 56, endPoint x: 146, endPoint y: 57, distance: 28.4
click at [146, 57] on textarea "**********" at bounding box center [149, 57] width 133 height 64
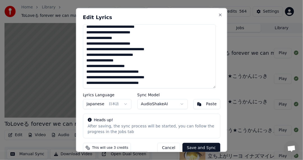
click at [118, 56] on textarea "**********" at bounding box center [149, 57] width 133 height 64
drag, startPoint x: 118, startPoint y: 56, endPoint x: 136, endPoint y: 56, distance: 18.0
click at [136, 56] on textarea "**********" at bounding box center [149, 57] width 133 height 64
click at [117, 56] on textarea "**********" at bounding box center [149, 57] width 133 height 64
drag, startPoint x: 117, startPoint y: 56, endPoint x: 159, endPoint y: 57, distance: 42.1
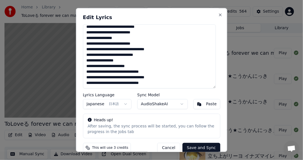
click at [159, 57] on textarea "**********" at bounding box center [149, 57] width 133 height 64
click at [170, 58] on textarea "**********" at bounding box center [149, 57] width 133 height 64
click at [170, 56] on textarea "**********" at bounding box center [149, 57] width 133 height 64
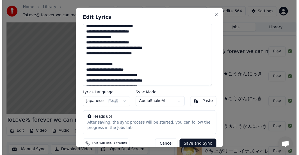
scroll to position [93, 0]
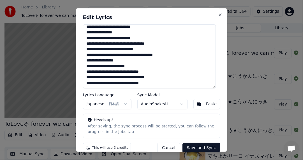
click at [129, 56] on textarea "**********" at bounding box center [149, 57] width 133 height 64
click at [128, 57] on textarea "**********" at bounding box center [149, 57] width 133 height 64
type textarea "**********"
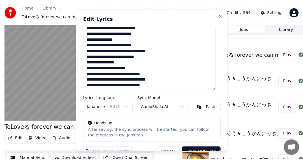
scroll to position [87, 0]
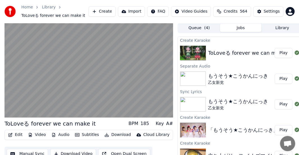
click at [106, 12] on button "Create" at bounding box center [101, 11] width 27 height 10
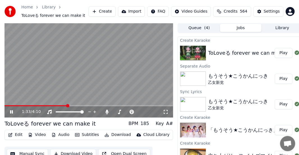
click at [109, 12] on button "Create" at bounding box center [101, 11] width 27 height 10
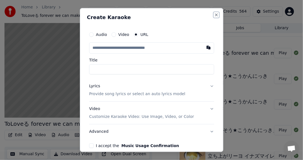
click at [214, 13] on button "Close" at bounding box center [216, 15] width 4 height 4
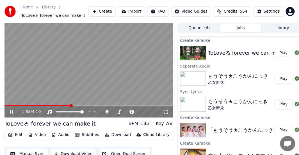
click at [17, 137] on button "Edit" at bounding box center [15, 135] width 19 height 8
click at [104, 32] on video at bounding box center [88, 70] width 168 height 95
click at [12, 136] on icon "button" at bounding box center [10, 135] width 4 height 4
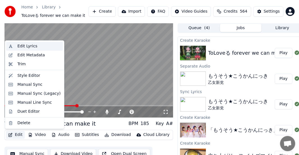
click at [26, 47] on div "Edit Lyrics" at bounding box center [27, 47] width 20 height 6
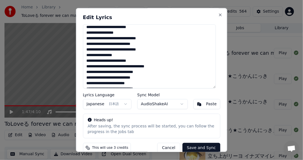
scroll to position [28, 0]
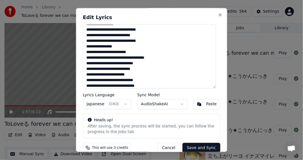
click at [163, 65] on textarea "**********" at bounding box center [149, 57] width 133 height 64
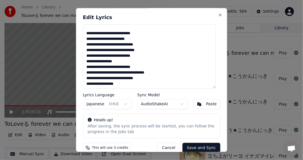
paste textarea "**********"
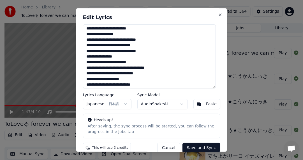
scroll to position [13, 0]
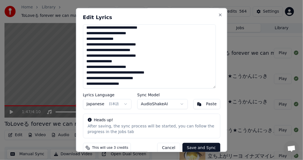
drag, startPoint x: 100, startPoint y: 83, endPoint x: 108, endPoint y: 83, distance: 7.9
click at [108, 83] on textarea "**********" at bounding box center [149, 57] width 133 height 64
click at [99, 83] on textarea "**********" at bounding box center [149, 57] width 133 height 64
drag, startPoint x: 99, startPoint y: 83, endPoint x: 82, endPoint y: 83, distance: 17.7
click at [82, 83] on div "**********" at bounding box center [152, 80] width 152 height 144
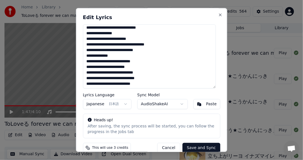
scroll to position [69, 0]
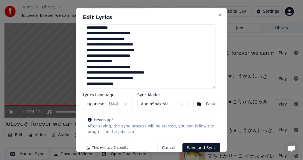
click at [165, 79] on textarea "**********" at bounding box center [149, 57] width 133 height 64
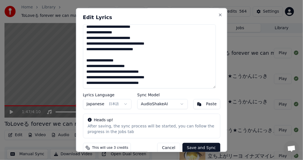
paste textarea "**********"
drag, startPoint x: 100, startPoint y: 55, endPoint x: 86, endPoint y: 56, distance: 13.8
click at [86, 56] on textarea "**********" at bounding box center [149, 57] width 133 height 64
click at [146, 59] on textarea "**********" at bounding box center [149, 57] width 133 height 64
click at [144, 56] on textarea "**********" at bounding box center [149, 57] width 133 height 64
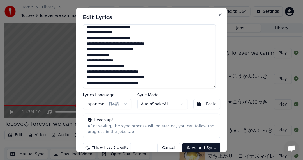
paste textarea "**********"
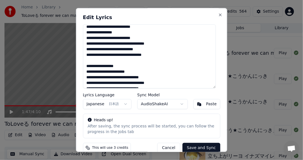
scroll to position [104, 0]
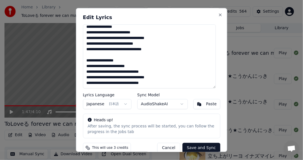
click at [157, 51] on textarea "**********" at bounding box center [149, 57] width 133 height 64
click at [116, 49] on textarea "**********" at bounding box center [149, 57] width 133 height 64
click at [115, 49] on textarea "**********" at bounding box center [149, 57] width 133 height 64
click at [92, 57] on textarea "**********" at bounding box center [149, 57] width 133 height 64
paste textarea "**********"
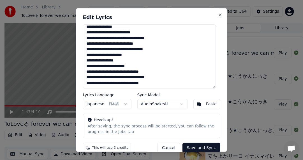
paste textarea "**********"
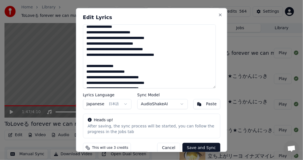
scroll to position [109, 0]
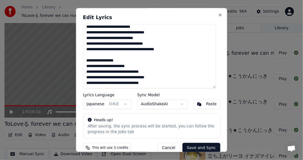
paste textarea "**********"
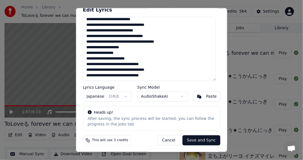
click at [172, 75] on textarea "**********" at bounding box center [149, 49] width 133 height 64
paste textarea "**********"
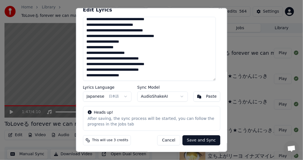
click at [99, 77] on textarea "**********" at bounding box center [149, 49] width 133 height 64
click at [134, 77] on textarea "**********" at bounding box center [149, 49] width 133 height 64
click at [138, 72] on textarea "**********" at bounding box center [149, 49] width 133 height 64
paste textarea "**********"
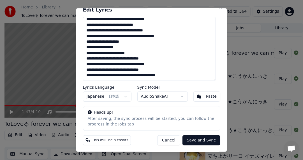
drag, startPoint x: 99, startPoint y: 70, endPoint x: 80, endPoint y: 69, distance: 18.8
click at [80, 69] on div "**********" at bounding box center [152, 80] width 152 height 144
click at [168, 72] on textarea "**********" at bounding box center [149, 49] width 133 height 64
click at [164, 70] on textarea "**********" at bounding box center [149, 49] width 133 height 64
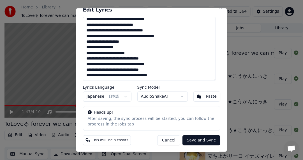
paste textarea "**********"
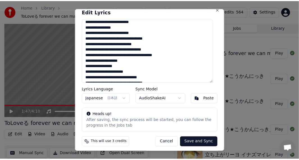
scroll to position [8, 0]
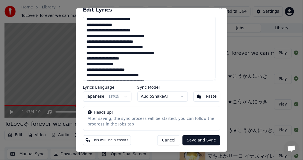
click at [191, 137] on button "Save and Sync" at bounding box center [201, 140] width 38 height 10
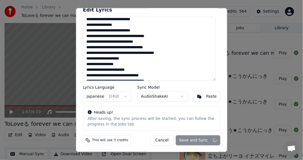
type textarea "**********"
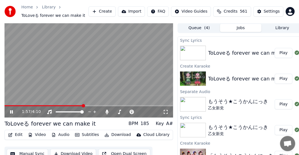
click at [36, 104] on video at bounding box center [88, 70] width 168 height 95
click at [38, 105] on span at bounding box center [21, 105] width 34 height 1
click at [49, 106] on span at bounding box center [88, 105] width 168 height 1
click at [53, 106] on span at bounding box center [88, 105] width 168 height 1
click at [59, 105] on video at bounding box center [88, 70] width 168 height 95
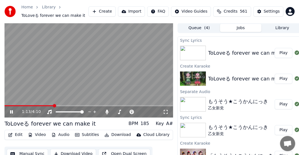
click at [60, 105] on video at bounding box center [88, 70] width 168 height 95
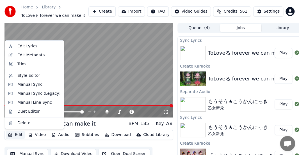
click at [18, 134] on button "Edit" at bounding box center [15, 135] width 19 height 8
click at [28, 74] on div "Style Editor" at bounding box center [28, 76] width 23 height 6
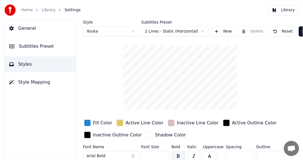
click at [86, 63] on div "Style Youka Subtitles Preset 2 Lines - Static (Horizontal) New Delete Reset Sav…" at bounding box center [187, 102] width 209 height 164
click at [52, 10] on link "Library" at bounding box center [49, 10] width 14 height 6
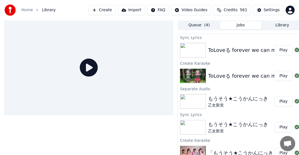
click at [278, 52] on button "Play" at bounding box center [284, 50] width 18 height 10
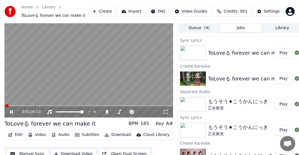
click at [16, 134] on button "Edit" at bounding box center [15, 135] width 19 height 8
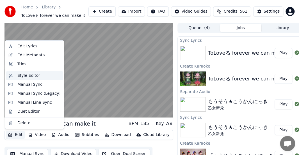
click at [42, 77] on div "Style Editor" at bounding box center [38, 76] width 43 height 6
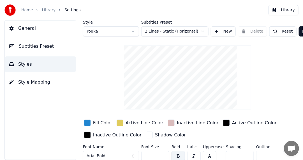
click at [43, 10] on link "Library" at bounding box center [49, 10] width 14 height 6
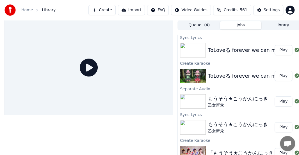
click at [275, 47] on button "Play" at bounding box center [284, 50] width 18 height 10
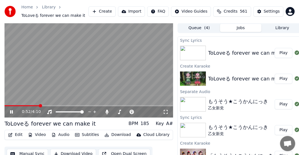
click at [40, 106] on span at bounding box center [88, 105] width 168 height 1
click at [47, 106] on span at bounding box center [88, 105] width 168 height 1
click at [51, 105] on span at bounding box center [88, 105] width 168 height 1
click at [56, 105] on span at bounding box center [88, 105] width 168 height 1
click at [60, 105] on span at bounding box center [88, 105] width 168 height 1
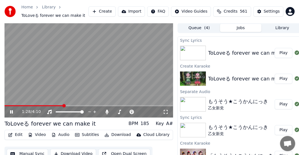
click at [63, 105] on span at bounding box center [63, 105] width 3 height 3
click at [68, 104] on video at bounding box center [88, 70] width 168 height 95
click at [70, 104] on video at bounding box center [88, 70] width 168 height 95
click at [71, 106] on div "1:31 / 4:10" at bounding box center [88, 70] width 168 height 95
click at [72, 106] on span at bounding box center [88, 105] width 168 height 1
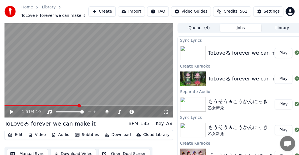
click at [79, 106] on span at bounding box center [88, 105] width 168 height 1
click at [75, 106] on span at bounding box center [39, 105] width 70 height 1
click at [75, 106] on span at bounding box center [75, 105] width 3 height 3
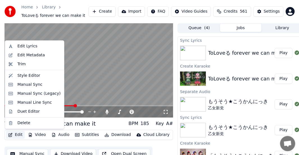
click at [17, 133] on button "Edit" at bounding box center [15, 135] width 19 height 8
click at [27, 87] on div "Manual Sync" at bounding box center [29, 85] width 25 height 6
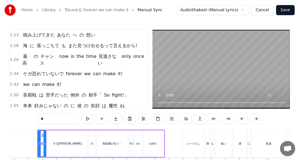
scroll to position [84, 0]
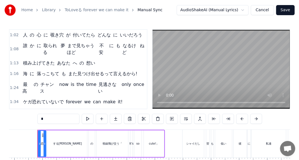
click at [30, 120] on span "長期戦" at bounding box center [29, 123] width 15 height 6
type input "***"
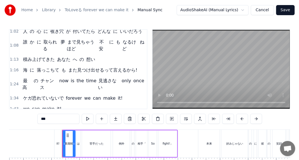
scroll to position [0, 3070]
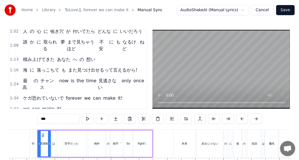
click at [37, 140] on div at bounding box center [37, 144] width 0 height 28
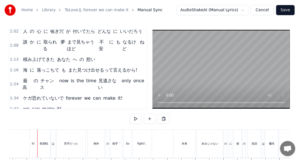
click at [35, 140] on div "it!" at bounding box center [33, 144] width 7 height 28
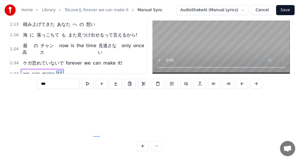
scroll to position [195, 2808]
drag, startPoint x: 36, startPoint y: 135, endPoint x: 97, endPoint y: 120, distance: 62.5
click at [97, 120] on div "恋 する[PERSON_NAME] の 視線飛び交う「 It's so cute!」 シャイだし 背 も 低い 彼 に 私達 夢中 雑誌 の 恋愛コーナー「 …" at bounding box center [149, 115] width 281 height 42
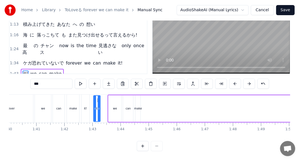
scroll to position [0, 2808]
click at [143, 109] on div "it! we can make" at bounding box center [204, 109] width 193 height 28
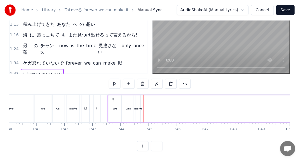
click at [98, 99] on div "it!" at bounding box center [96, 108] width 7 height 27
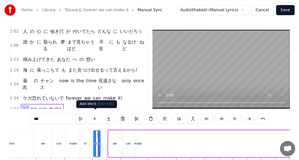
scroll to position [89, 0]
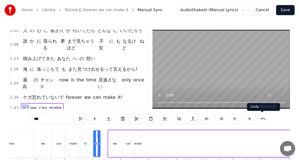
click at [260, 119] on button at bounding box center [263, 119] width 12 height 10
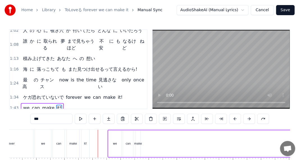
click at [193, 137] on div "we can make it!" at bounding box center [204, 144] width 193 height 28
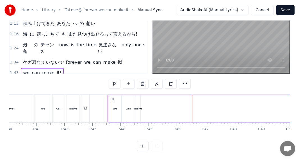
scroll to position [0, 3053]
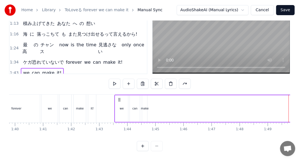
click at [177, 107] on div "we can make it!" at bounding box center [210, 109] width 193 height 28
click at [117, 103] on div "we" at bounding box center [121, 108] width 13 height 27
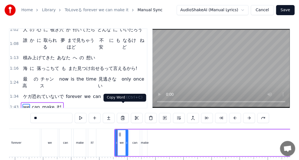
scroll to position [0, 0]
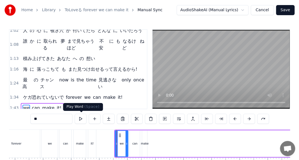
click at [83, 118] on button at bounding box center [81, 119] width 12 height 10
click at [131, 136] on div "can" at bounding box center [135, 143] width 10 height 27
type input "***"
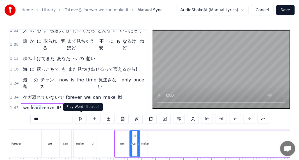
click at [83, 119] on button at bounding box center [81, 119] width 12 height 10
click at [140, 137] on div "we can make it!" at bounding box center [210, 144] width 193 height 28
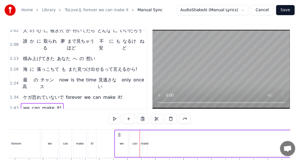
click at [142, 139] on div "make" at bounding box center [144, 143] width 5 height 27
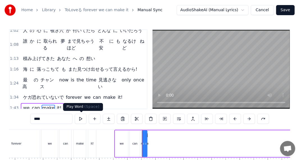
click at [81, 118] on button at bounding box center [81, 119] width 12 height 10
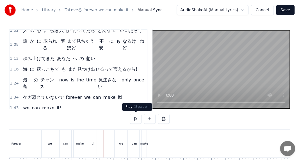
click at [133, 120] on button at bounding box center [136, 119] width 12 height 10
click at [122, 144] on div "we" at bounding box center [121, 143] width 4 height 4
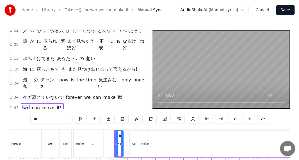
drag, startPoint x: 126, startPoint y: 145, endPoint x: 122, endPoint y: 145, distance: 4.8
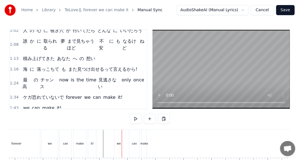
click at [131, 143] on div "can" at bounding box center [134, 144] width 10 height 28
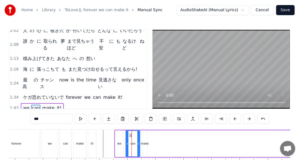
drag, startPoint x: 129, startPoint y: 142, endPoint x: 125, endPoint y: 142, distance: 3.9
click at [126, 142] on icon at bounding box center [127, 143] width 2 height 4
drag, startPoint x: 137, startPoint y: 142, endPoint x: 134, endPoint y: 142, distance: 3.6
click at [134, 142] on icon at bounding box center [135, 143] width 2 height 4
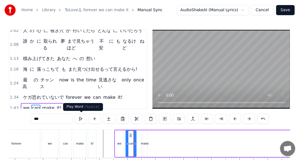
click at [83, 117] on button at bounding box center [81, 119] width 12 height 10
click at [142, 138] on div "make" at bounding box center [144, 143] width 5 height 27
type input "****"
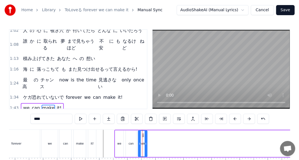
drag, startPoint x: 143, startPoint y: 139, endPoint x: 139, endPoint y: 140, distance: 3.9
click at [139, 140] on div at bounding box center [139, 144] width 2 height 26
click at [82, 115] on button at bounding box center [81, 119] width 12 height 10
click at [146, 145] on icon at bounding box center [147, 143] width 2 height 4
click at [232, 147] on div "we can make it!" at bounding box center [210, 144] width 193 height 28
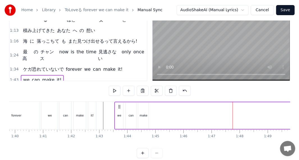
scroll to position [0, 3047]
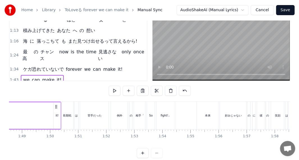
click at [56, 113] on div "it!" at bounding box center [57, 115] width 7 height 27
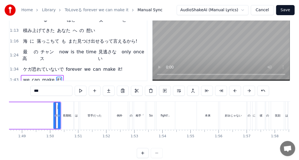
scroll to position [0, 0]
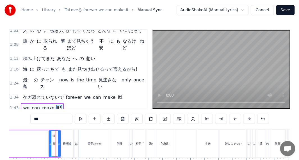
drag, startPoint x: 56, startPoint y: 140, endPoint x: 51, endPoint y: 140, distance: 4.8
click at [51, 140] on div at bounding box center [50, 144] width 2 height 26
click at [52, 140] on div "it!" at bounding box center [54, 144] width 11 height 26
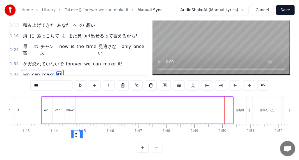
scroll to position [34, 0]
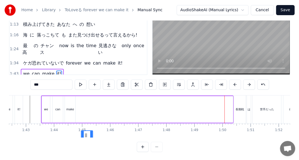
drag, startPoint x: 54, startPoint y: 134, endPoint x: 84, endPoint y: 113, distance: 37.0
click at [85, 113] on div "we can make it!" at bounding box center [137, 109] width 193 height 28
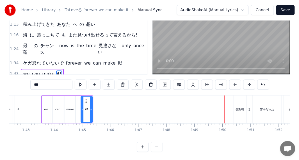
click at [84, 113] on div "it!" at bounding box center [86, 110] width 11 height 26
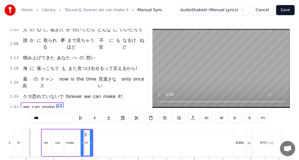
scroll to position [0, 0]
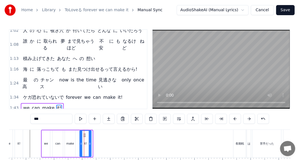
click at [83, 120] on button at bounding box center [81, 119] width 12 height 10
click at [80, 133] on div at bounding box center [81, 144] width 2 height 26
click at [116, 92] on div "1:34 ケガ恐れていないで forever we can make it!" at bounding box center [78, 97] width 137 height 11
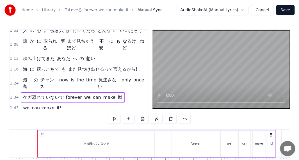
click at [24, 105] on span "we" at bounding box center [26, 108] width 8 height 6
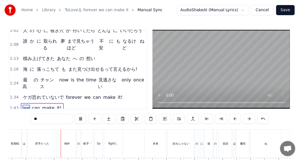
scroll to position [0, 3108]
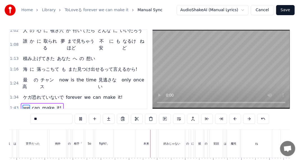
click at [70, 115] on span "例外" at bounding box center [75, 118] width 10 height 6
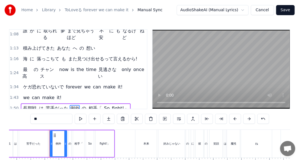
click at [33, 105] on span "長期戦" at bounding box center [29, 108] width 15 height 6
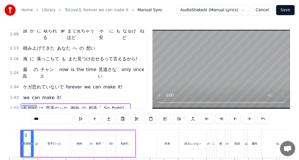
scroll to position [0, 3070]
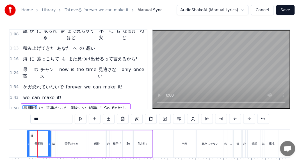
drag, startPoint x: 39, startPoint y: 136, endPoint x: 28, endPoint y: 134, distance: 11.4
click at [28, 134] on div at bounding box center [28, 144] width 2 height 26
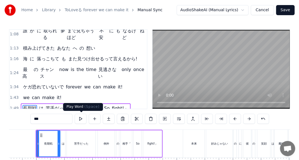
click at [81, 118] on button at bounding box center [81, 119] width 12 height 10
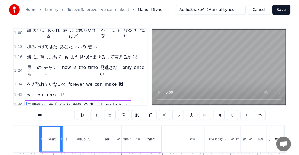
scroll to position [0, 3059]
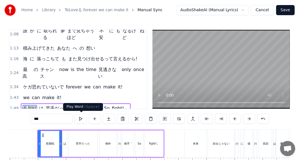
click at [79, 115] on button at bounding box center [81, 119] width 12 height 10
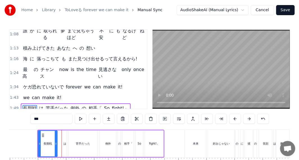
drag, startPoint x: 61, startPoint y: 135, endPoint x: 54, endPoint y: 134, distance: 6.5
click at [55, 134] on div at bounding box center [56, 144] width 2 height 26
click at [63, 136] on div "は" at bounding box center [65, 143] width 4 height 27
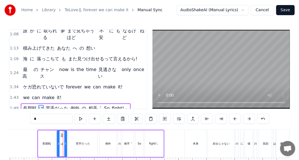
drag, startPoint x: 63, startPoint y: 136, endPoint x: 58, endPoint y: 136, distance: 6.0
click at [58, 136] on div at bounding box center [58, 144] width 2 height 26
click at [81, 119] on button at bounding box center [81, 119] width 12 height 10
click at [77, 136] on div "苦手だった" at bounding box center [82, 143] width 29 height 27
type input "*****"
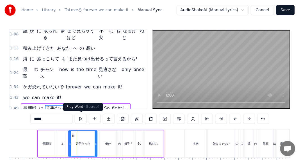
click at [79, 119] on button at bounding box center [81, 119] width 12 height 10
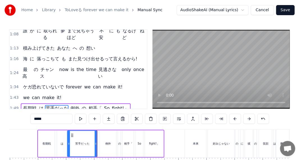
click at [68, 137] on div at bounding box center [69, 144] width 2 height 26
click at [80, 120] on button at bounding box center [81, 119] width 12 height 10
click at [280, 9] on button "Save" at bounding box center [285, 10] width 19 height 10
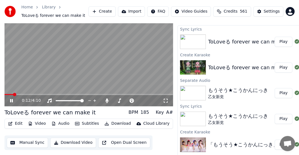
scroll to position [17, 0]
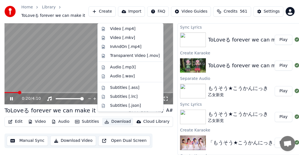
click at [118, 118] on button "Download" at bounding box center [117, 122] width 31 height 8
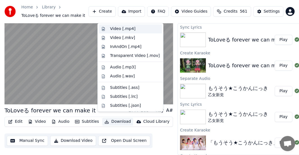
click at [137, 31] on div "Video [.mp4]" at bounding box center [135, 29] width 50 height 6
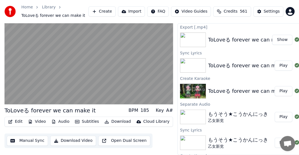
click at [172, 122] on div "Edit Video Audio Subtitles Download Cloud Library Manual Sync Download Video Op…" at bounding box center [88, 132] width 168 height 31
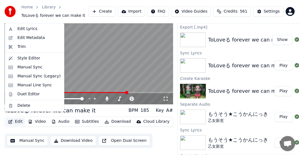
click at [19, 118] on button "Edit" at bounding box center [15, 122] width 19 height 8
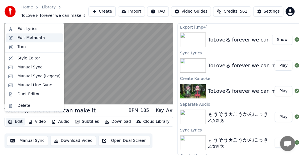
click at [44, 37] on div "Edit Metadata" at bounding box center [38, 38] width 43 height 6
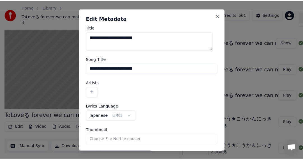
scroll to position [12, 0]
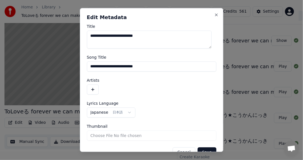
drag, startPoint x: 107, startPoint y: 67, endPoint x: 79, endPoint y: 63, distance: 28.3
click at [79, 63] on body "**********" at bounding box center [149, 68] width 299 height 160
type input "**********"
click at [92, 87] on button "button" at bounding box center [93, 89] width 12 height 10
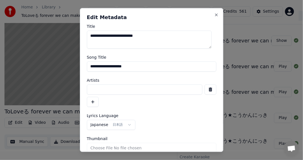
click at [96, 87] on input at bounding box center [145, 89] width 116 height 10
paste input "*******"
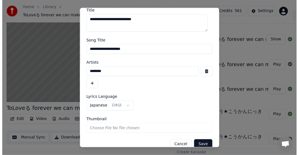
scroll to position [25, 0]
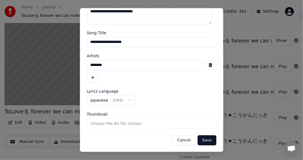
type input "*******"
click at [206, 138] on button "Save" at bounding box center [207, 140] width 19 height 10
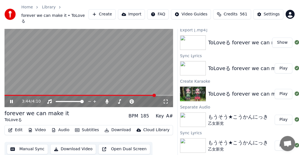
scroll to position [17, 0]
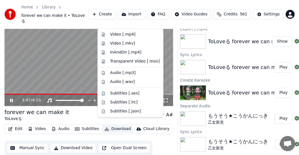
click at [114, 125] on button "Download" at bounding box center [117, 129] width 31 height 8
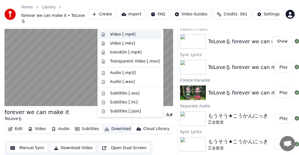
click at [136, 31] on div "Video [.mp4]" at bounding box center [130, 34] width 63 height 9
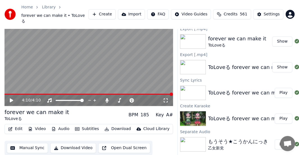
click at [118, 108] on div "forever we can make it ToLoveる BPM 185 Key A#" at bounding box center [88, 114] width 168 height 13
click at [66, 125] on button "Audio" at bounding box center [60, 129] width 22 height 8
click at [172, 133] on div "Edit Video Audio Subtitles Download Cloud Library Manual Sync Download Video Op…" at bounding box center [88, 139] width 168 height 31
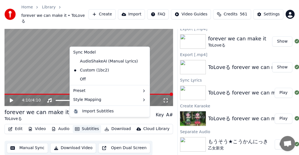
click at [90, 125] on button "Subtitles" at bounding box center [87, 129] width 28 height 8
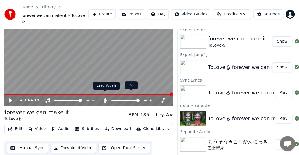
click at [106, 98] on icon at bounding box center [105, 100] width 3 height 4
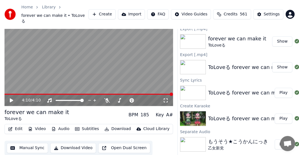
click at [94, 63] on video at bounding box center [88, 59] width 168 height 95
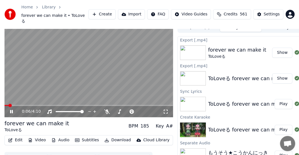
scroll to position [0, 0]
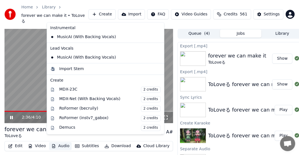
click at [62, 142] on button "Audio" at bounding box center [60, 146] width 22 height 8
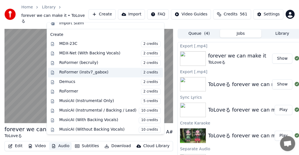
scroll to position [55, 0]
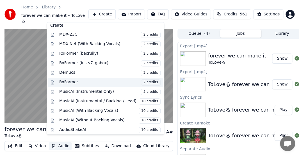
click at [97, 81] on div "RoFormer 2 credits" at bounding box center [109, 82] width 101 height 6
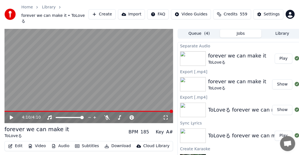
click at [278, 54] on button "Play" at bounding box center [284, 59] width 18 height 10
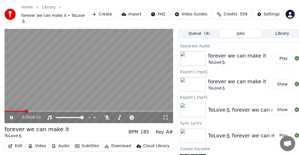
click at [59, 142] on button "Audio" at bounding box center [60, 146] width 22 height 8
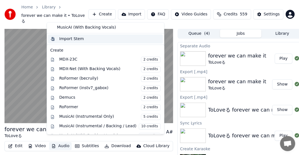
scroll to position [56, 0]
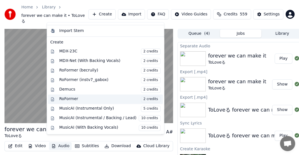
click at [141, 99] on span "2 credits" at bounding box center [151, 99] width 20 height 6
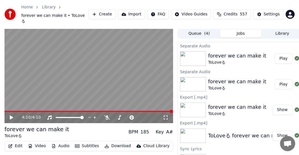
click at [276, 54] on button "Play" at bounding box center [284, 59] width 18 height 10
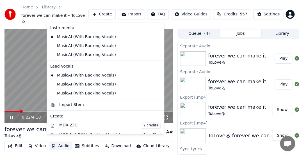
click at [65, 142] on button "Audio" at bounding box center [60, 146] width 22 height 8
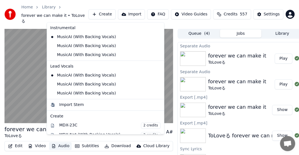
click at [144, 46] on div "MusicAI (With Backing Vocals)" at bounding box center [105, 46] width 115 height 9
click at [157, 46] on icon at bounding box center [159, 46] width 4 height 4
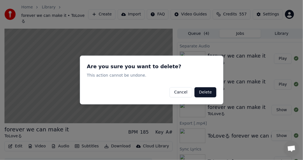
click at [199, 92] on button "Delete" at bounding box center [206, 92] width 22 height 10
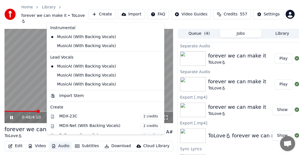
click at [56, 142] on button "Audio" at bounding box center [60, 146] width 22 height 8
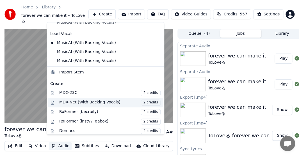
scroll to position [56, 0]
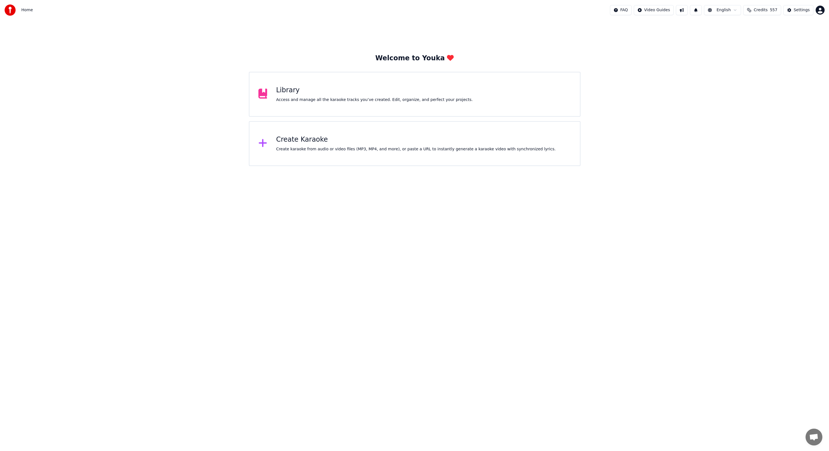
click at [292, 97] on div "Access and manage all the karaoke tracks you’ve created. Edit, organize, and pe…" at bounding box center [374, 100] width 197 height 6
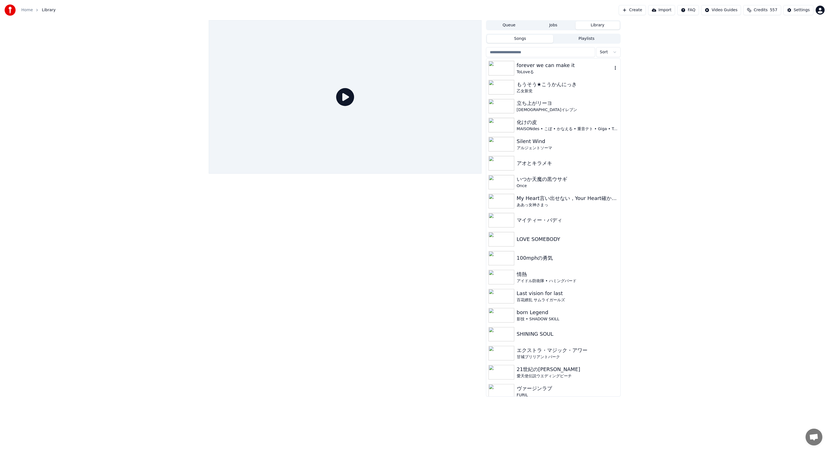
click at [524, 72] on div "ToLoveる" at bounding box center [565, 72] width 96 height 6
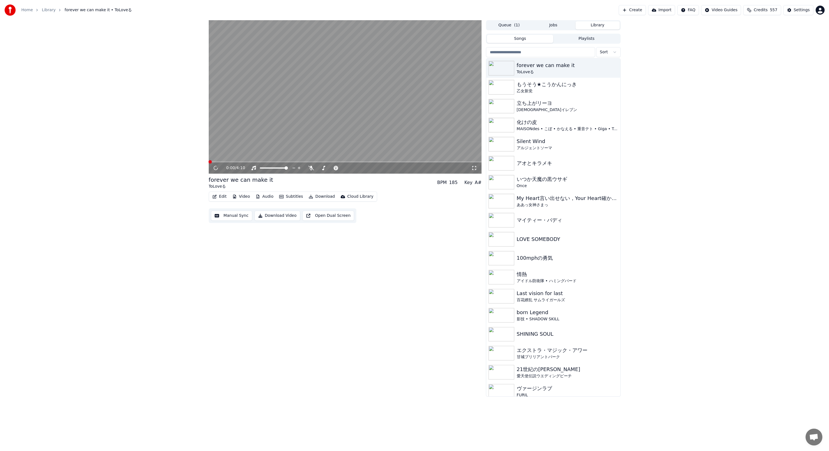
click at [224, 198] on button "Edit" at bounding box center [219, 197] width 19 height 8
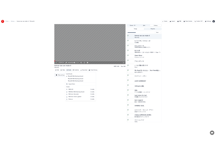
scroll to position [56, 0]
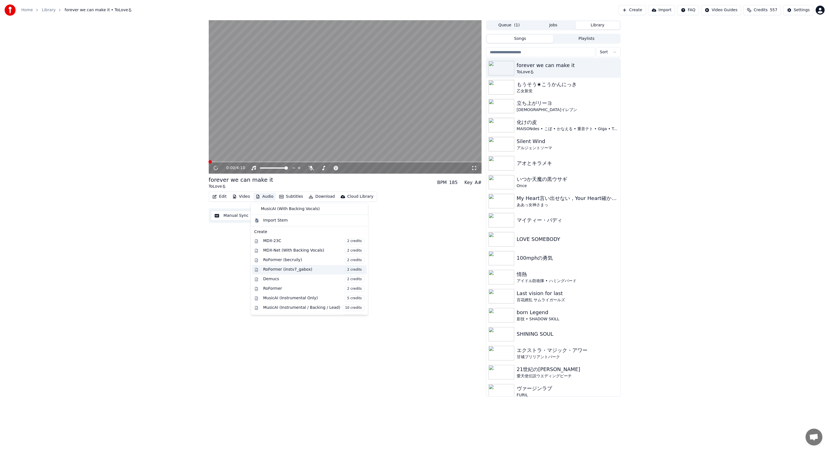
click at [273, 267] on div "RoFormer (instv7_gabox) 2 credits" at bounding box center [313, 270] width 101 height 6
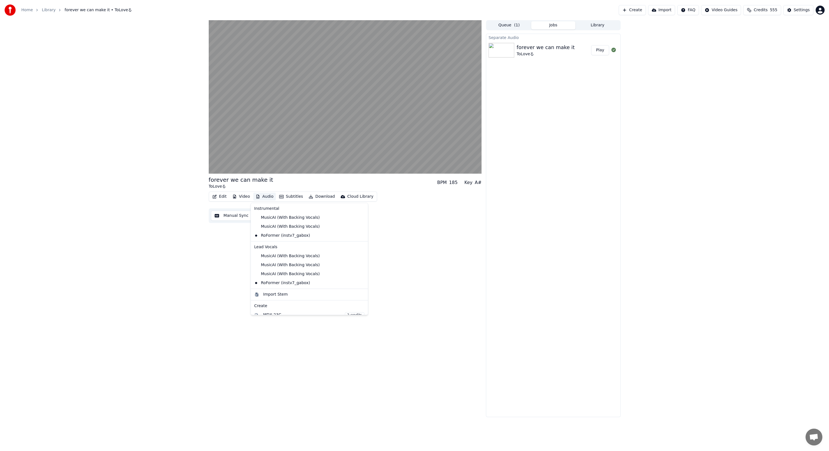
click at [265, 194] on button "Audio" at bounding box center [264, 197] width 22 height 8
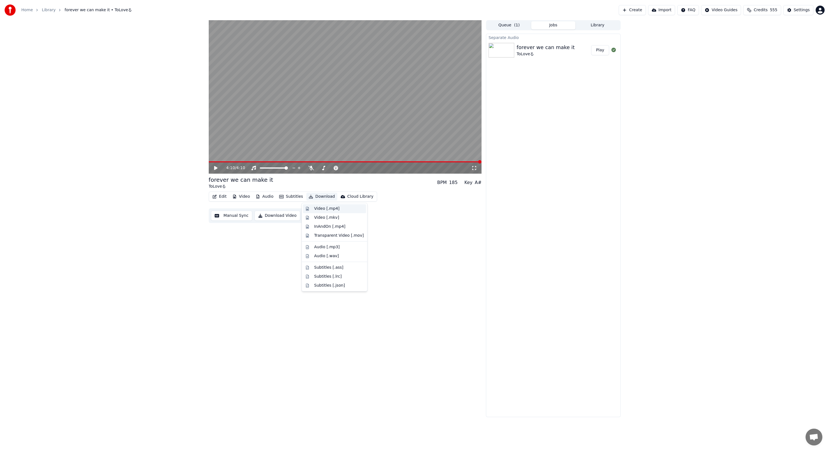
click at [319, 207] on div "Video [.mp4]" at bounding box center [326, 209] width 25 height 6
click at [559, 50] on div "forever we can make it" at bounding box center [546, 48] width 58 height 8
click at [600, 48] on button "Show" at bounding box center [599, 50] width 20 height 10
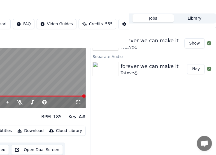
scroll to position [42, 87]
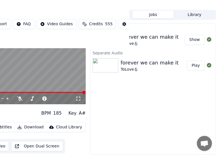
click at [115, 102] on div "Export [.mp4] forever we can make it ToLoveる Show Separate Audio forever we can…" at bounding box center [153, 89] width 126 height 132
click at [193, 36] on button "Show" at bounding box center [195, 40] width 20 height 10
click at [139, 81] on div "Export [.mp4] forever we can make it ToLoveる Show Separate Audio forever we can…" at bounding box center [153, 89] width 126 height 132
click at [128, 105] on div "Export [.mp4] forever we can make it ToLoveる Show Separate Audio forever we can…" at bounding box center [153, 89] width 126 height 132
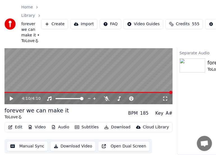
click at [11, 97] on icon at bounding box center [11, 99] width 3 height 4
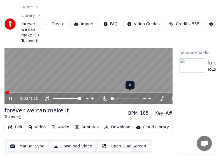
click at [118, 96] on div at bounding box center [130, 99] width 45 height 6
click at [120, 97] on span at bounding box center [119, 98] width 3 height 3
click at [121, 97] on span at bounding box center [121, 98] width 3 height 3
click at [122, 97] on span at bounding box center [121, 98] width 3 height 3
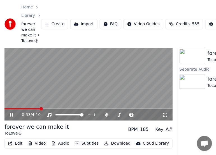
scroll to position [0, 0]
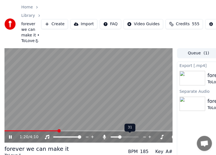
click at [120, 136] on span at bounding box center [119, 137] width 3 height 3
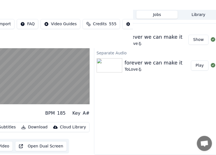
scroll to position [42, 0]
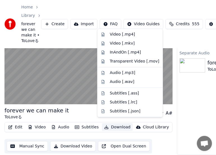
click at [111, 124] on button "Download" at bounding box center [117, 128] width 31 height 8
click at [138, 34] on div "Video [.mp4]" at bounding box center [135, 35] width 50 height 6
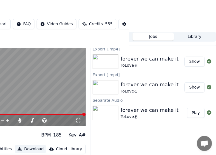
scroll to position [0, 87]
